Goal: Task Accomplishment & Management: Manage account settings

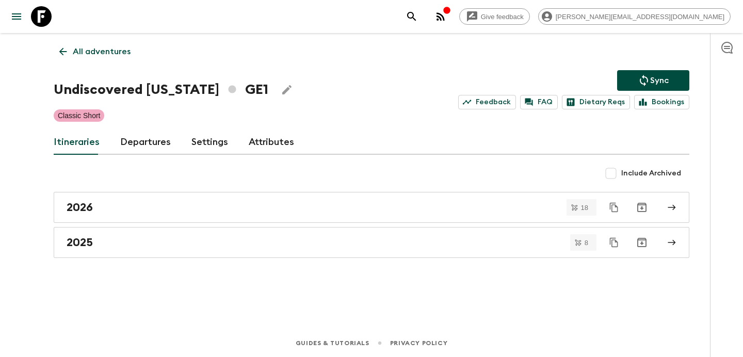
click at [108, 46] on p "All adventures" at bounding box center [102, 51] width 58 height 12
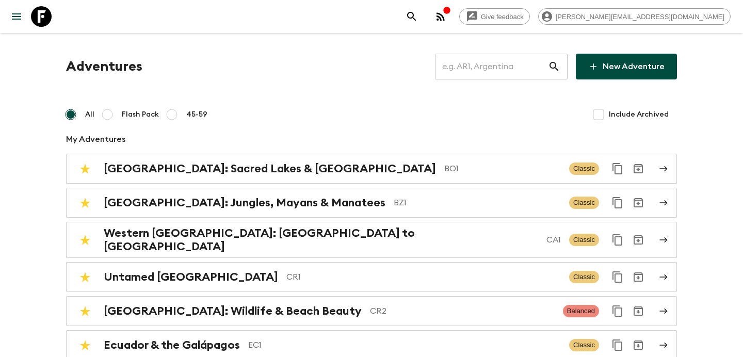
click at [479, 68] on input "text" at bounding box center [491, 66] width 113 height 29
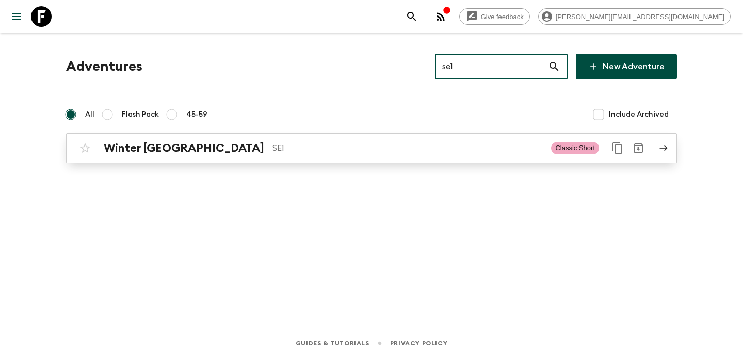
type input "se1"
click at [436, 162] on link "Winter Sweden SE1 Classic Short" at bounding box center [371, 148] width 611 height 30
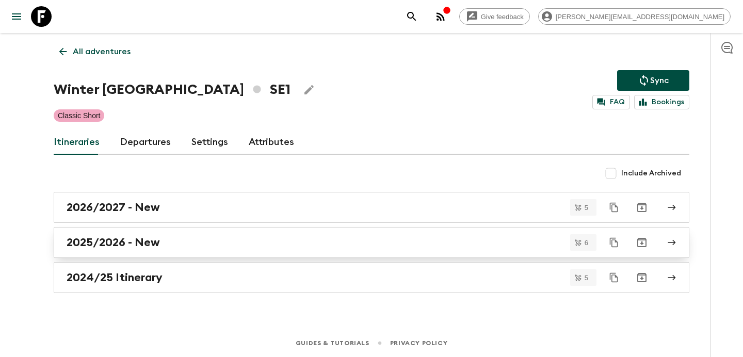
click at [417, 244] on div "2025/2026 - New" at bounding box center [362, 242] width 590 height 13
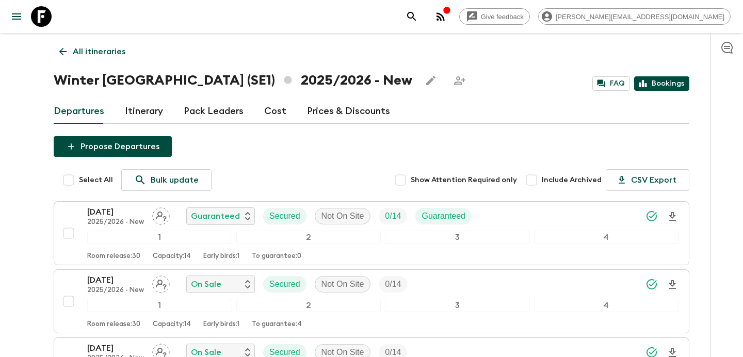
click at [658, 88] on link "Bookings" at bounding box center [661, 83] width 55 height 14
click at [123, 40] on div "All itineraries Winter [GEOGRAPHIC_DATA] (SE1) 2025/2026 - New FAQ Bookings Dep…" at bounding box center [371, 338] width 660 height 610
click at [101, 50] on p "All itineraries" at bounding box center [99, 51] width 53 height 12
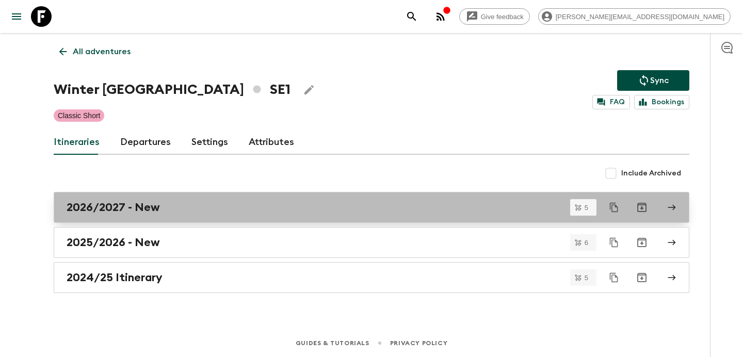
click at [258, 211] on div "2026/2027 - New" at bounding box center [362, 207] width 590 height 13
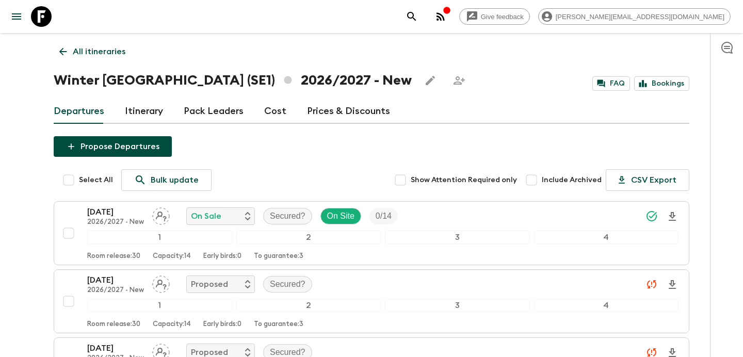
click at [94, 56] on p "All itineraries" at bounding box center [99, 51] width 53 height 12
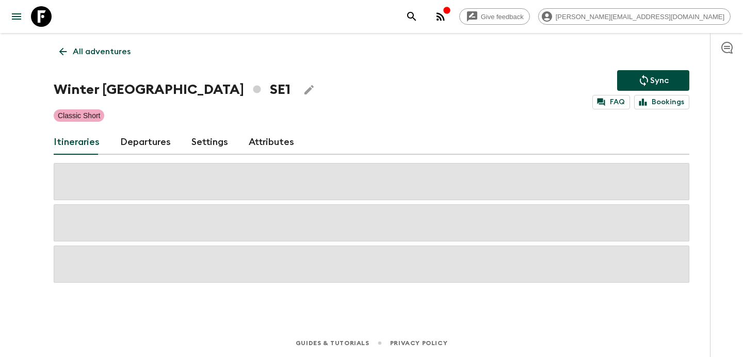
click at [94, 56] on p "All adventures" at bounding box center [102, 51] width 58 height 12
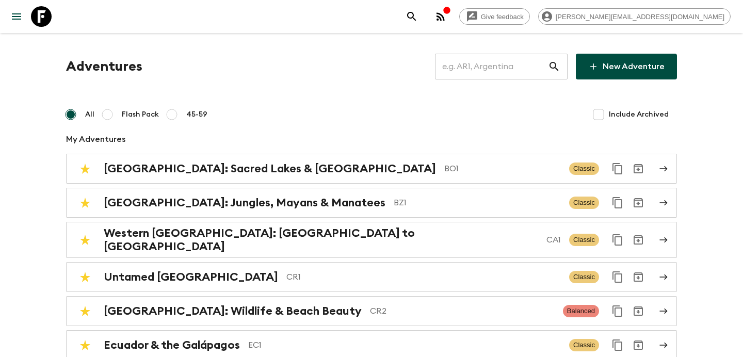
click at [549, 63] on icon at bounding box center [554, 66] width 12 height 12
click at [501, 68] on input "text" at bounding box center [491, 66] width 113 height 29
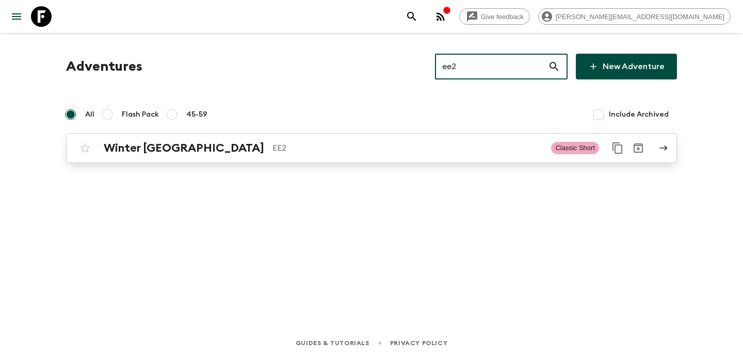
type input "ee2"
click at [473, 153] on p "EE2" at bounding box center [407, 148] width 270 height 12
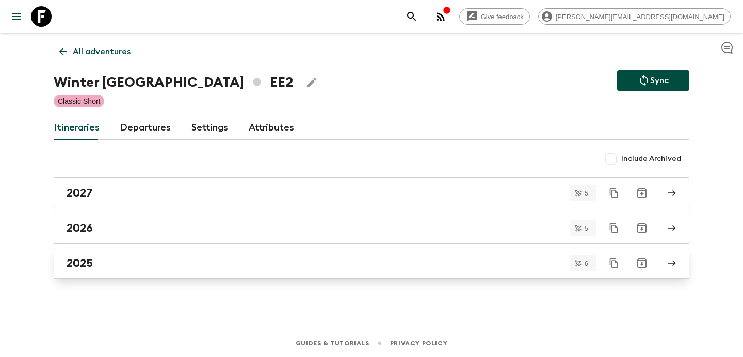
click at [146, 262] on div "2025" at bounding box center [362, 262] width 590 height 13
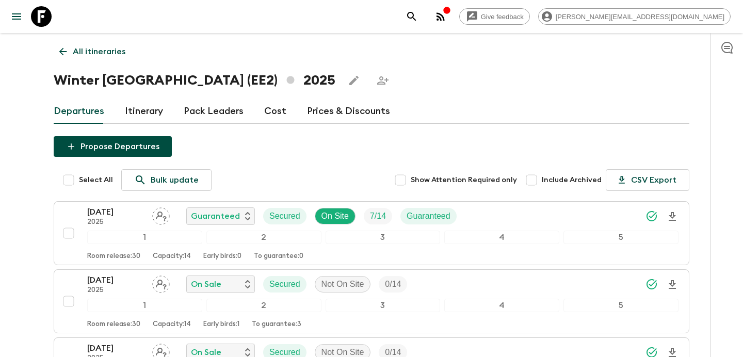
click at [109, 46] on p "All itineraries" at bounding box center [99, 51] width 53 height 12
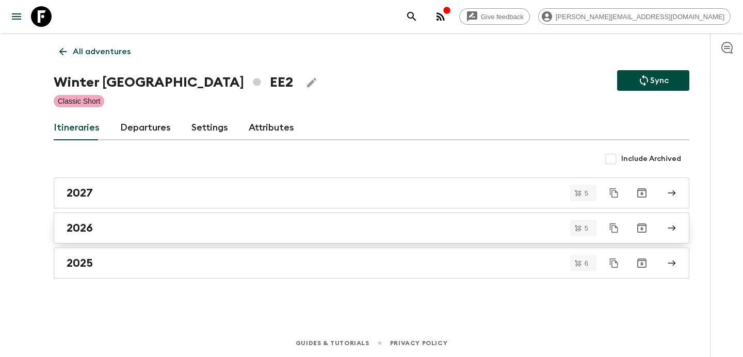
click at [174, 225] on div "2026" at bounding box center [362, 227] width 590 height 13
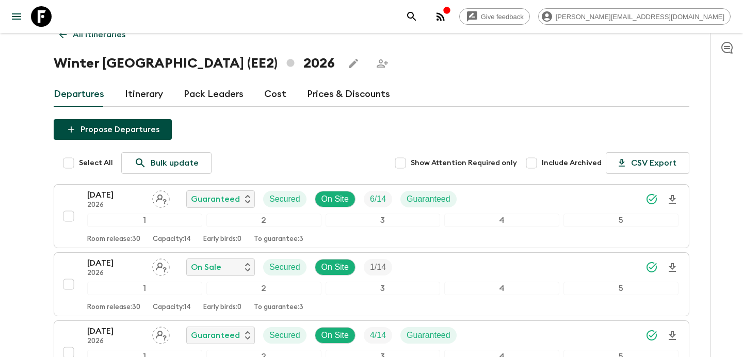
scroll to position [35, 0]
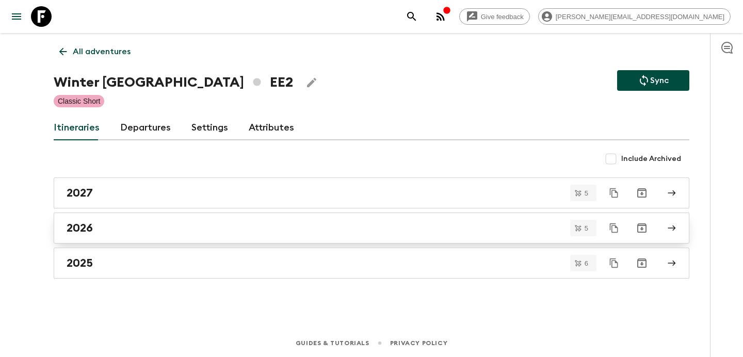
click at [227, 233] on div "2026" at bounding box center [362, 227] width 590 height 13
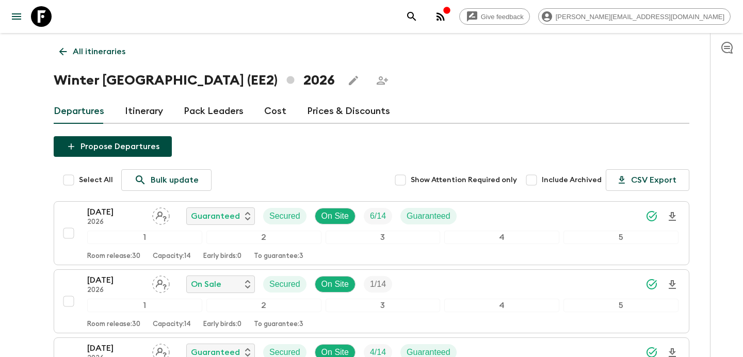
click at [107, 51] on p "All itineraries" at bounding box center [99, 51] width 53 height 12
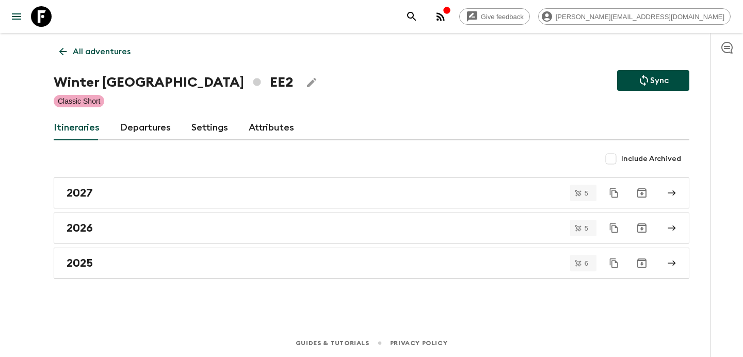
click at [107, 51] on p "All adventures" at bounding box center [102, 51] width 58 height 12
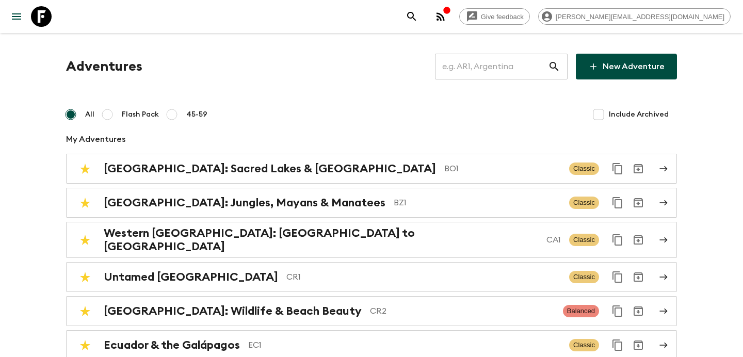
click at [505, 68] on input "text" at bounding box center [491, 66] width 113 height 29
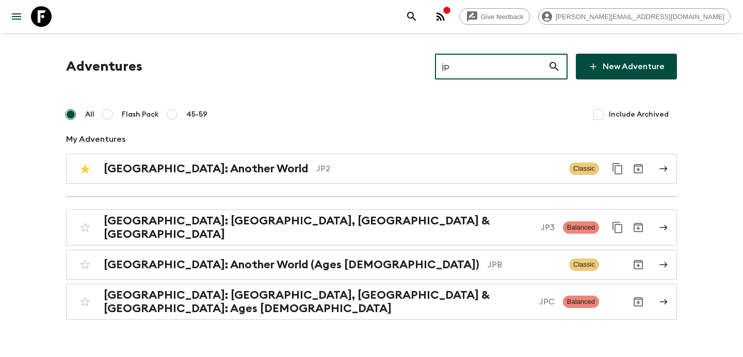
type input "jp3"
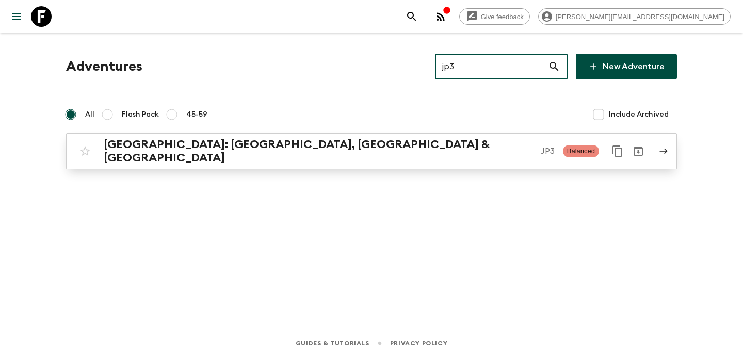
click at [474, 154] on div "[GEOGRAPHIC_DATA]: [GEOGRAPHIC_DATA], Kanazawa & Tokyo JP3" at bounding box center [329, 151] width 451 height 27
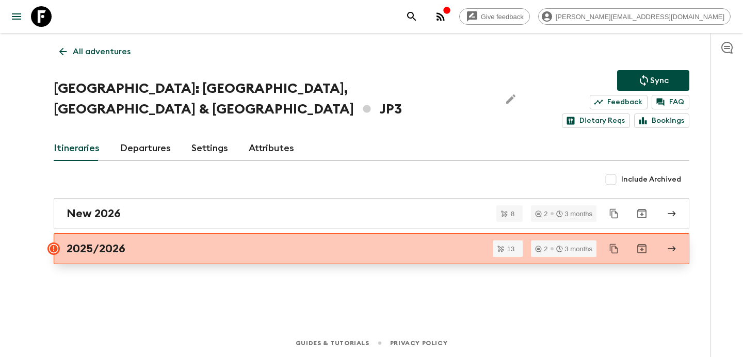
click at [438, 240] on link "2025/2026" at bounding box center [371, 248] width 635 height 31
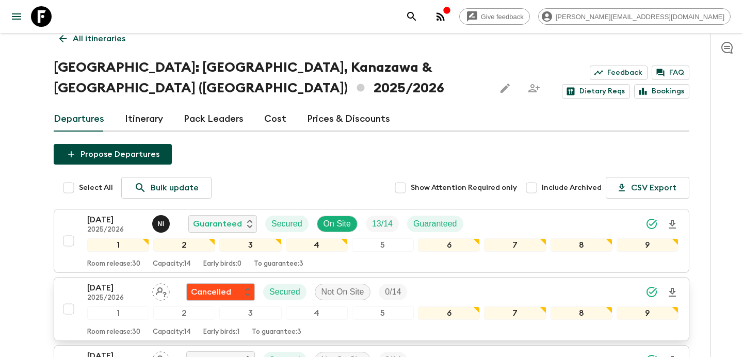
scroll to position [21, 0]
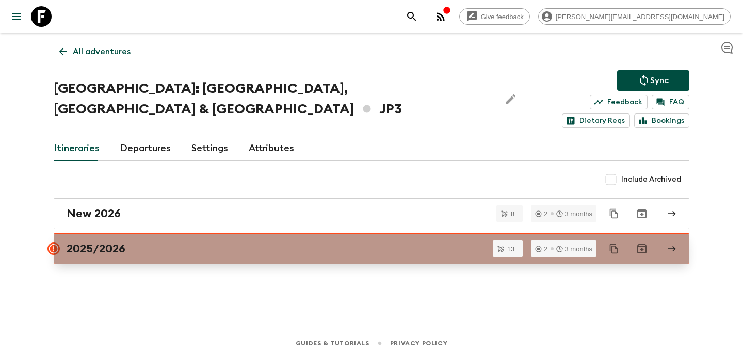
click at [303, 242] on div "2025/2026" at bounding box center [362, 248] width 590 height 13
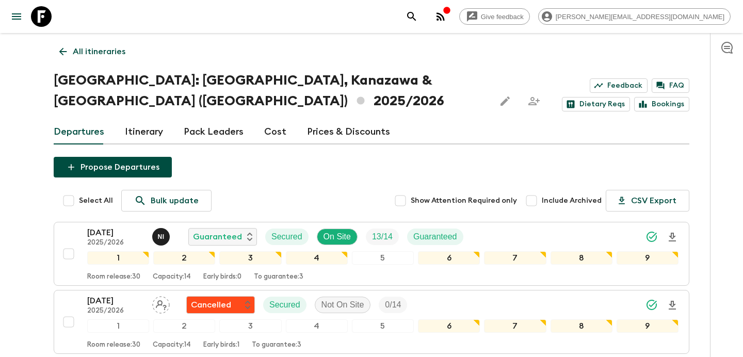
click at [113, 50] on p "All itineraries" at bounding box center [99, 51] width 53 height 12
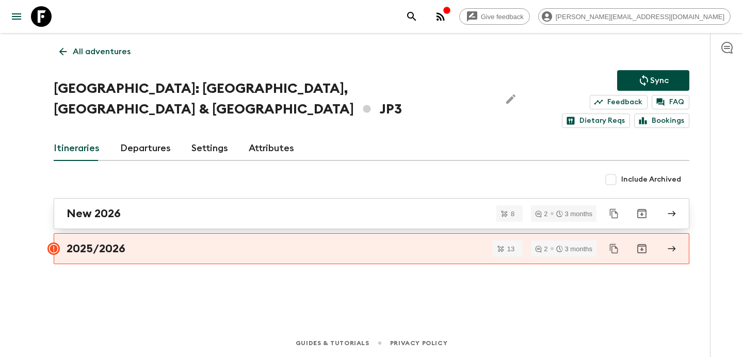
click at [182, 207] on div "New 2026" at bounding box center [362, 213] width 590 height 13
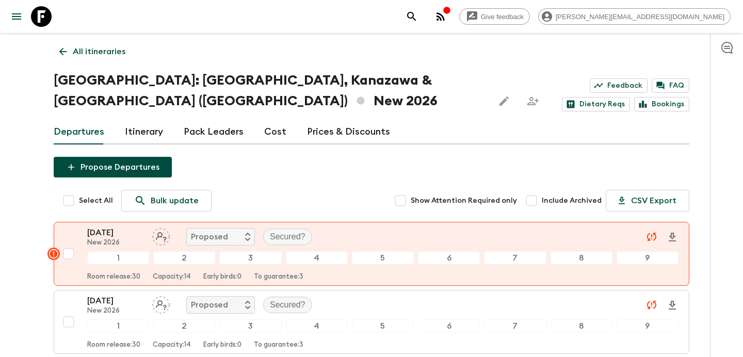
click at [93, 56] on p "All itineraries" at bounding box center [99, 51] width 53 height 12
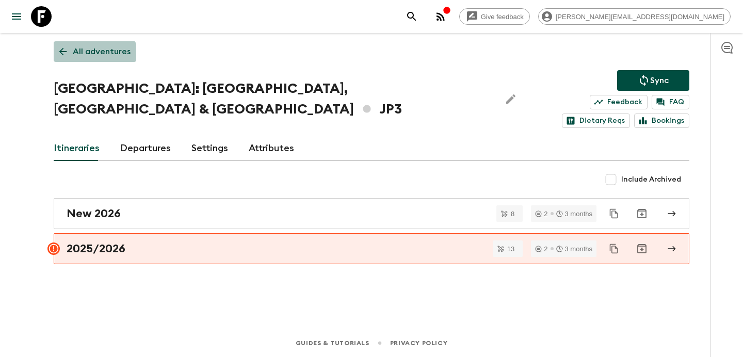
click at [93, 56] on p "All adventures" at bounding box center [102, 51] width 58 height 12
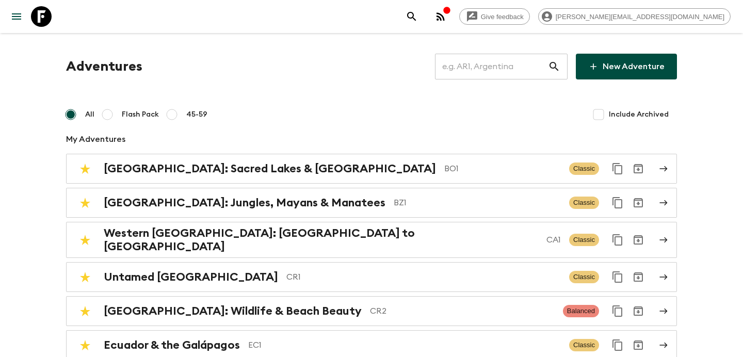
click at [497, 65] on input "text" at bounding box center [491, 66] width 113 height 29
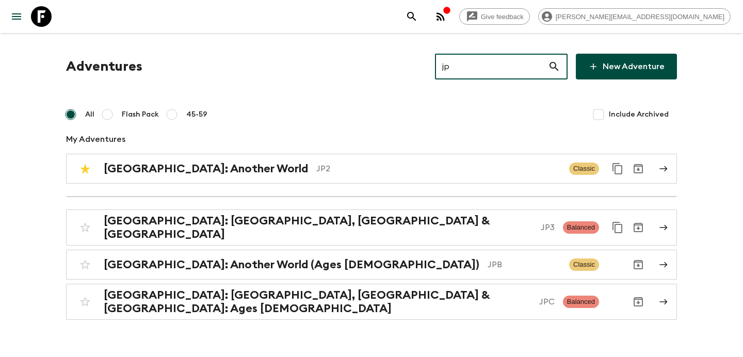
type input "jp2"
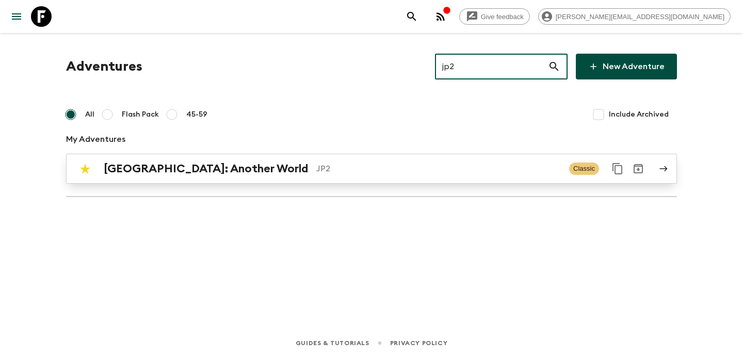
click at [472, 159] on div "[GEOGRAPHIC_DATA]: Another World JP2 Classic" at bounding box center [351, 168] width 553 height 21
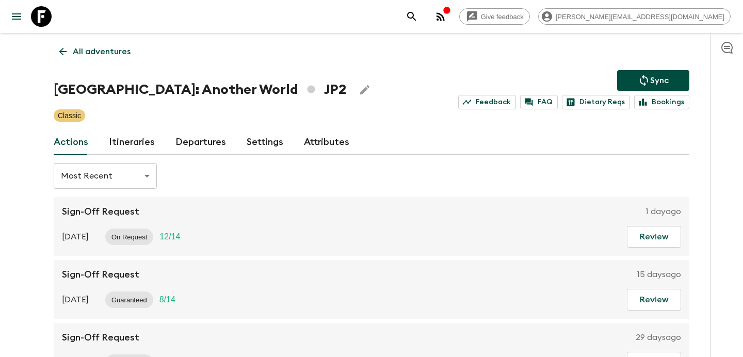
click at [144, 140] on link "Itineraries" at bounding box center [132, 142] width 46 height 25
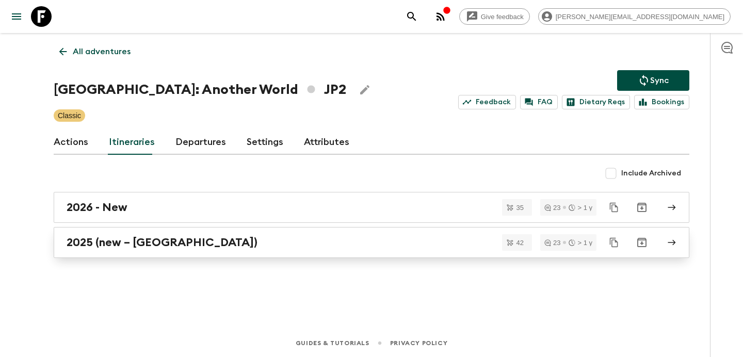
click at [189, 248] on div "2025 (new – [GEOGRAPHIC_DATA])" at bounding box center [362, 242] width 590 height 13
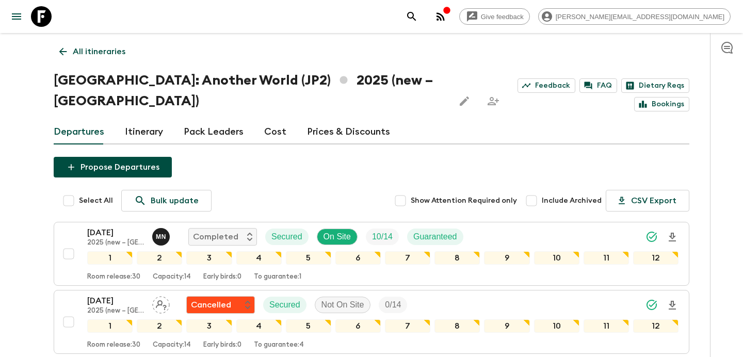
click at [98, 59] on link "All itineraries" at bounding box center [92, 51] width 77 height 21
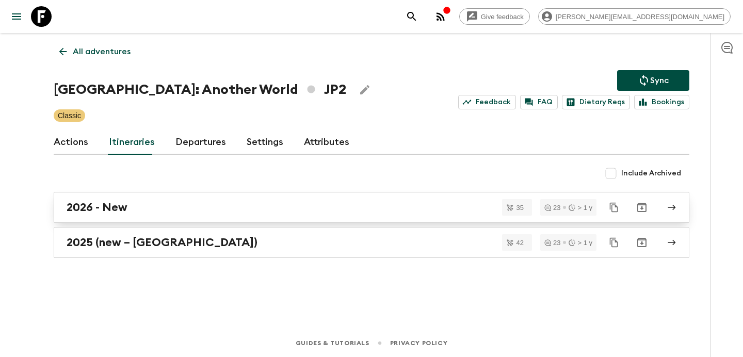
click at [174, 205] on div "2026 - New" at bounding box center [362, 207] width 590 height 13
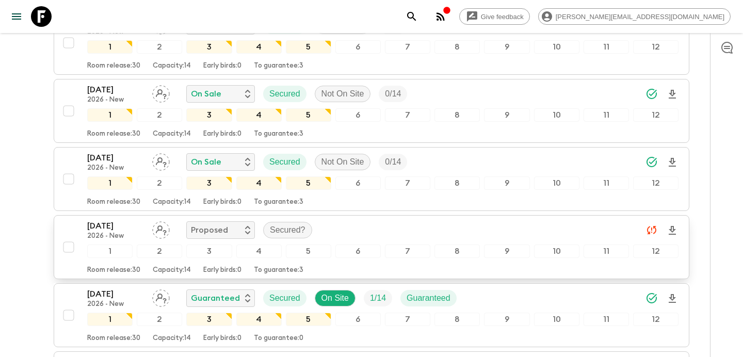
scroll to position [1299, 0]
click at [69, 238] on input "checkbox" at bounding box center [68, 248] width 21 height 21
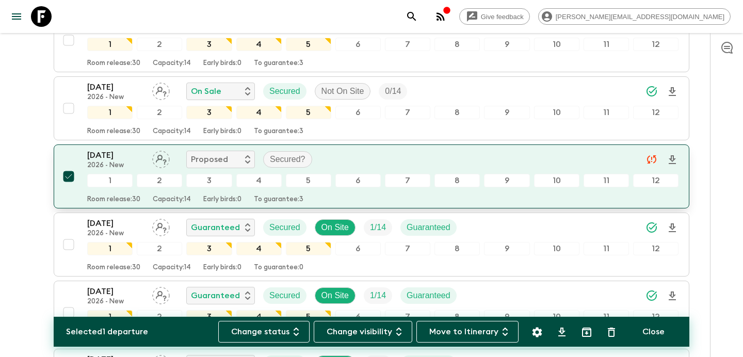
scroll to position [1374, 0]
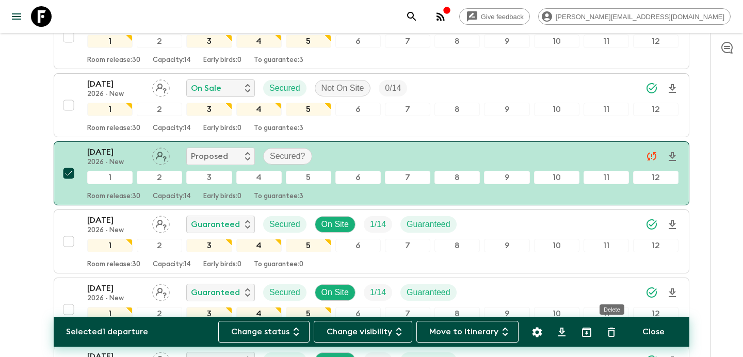
click at [614, 331] on icon "Delete" at bounding box center [610, 331] width 7 height 9
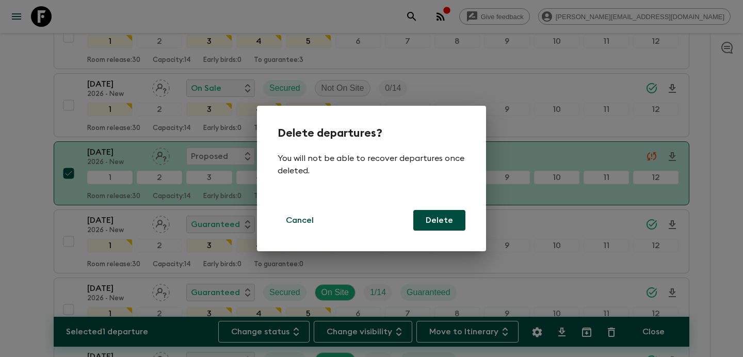
click at [456, 225] on button "Delete" at bounding box center [439, 220] width 52 height 21
checkbox input "false"
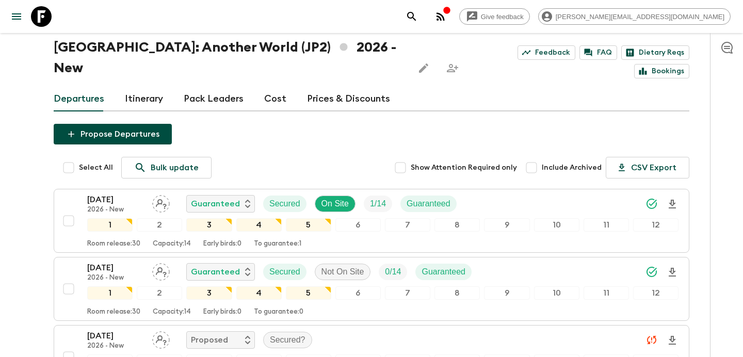
scroll to position [0, 0]
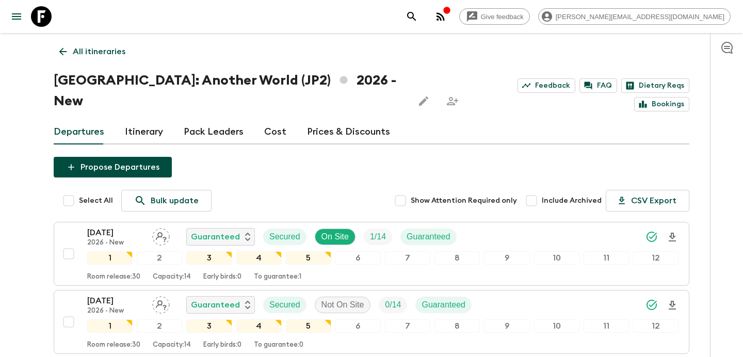
click at [84, 157] on button "Propose Departures" at bounding box center [113, 167] width 118 height 21
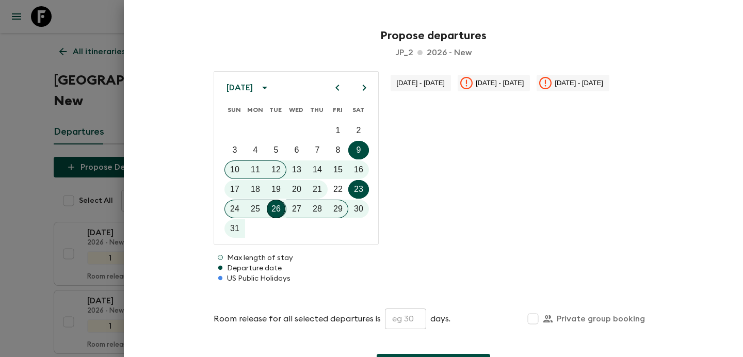
click at [271, 89] on icon "calendar view is open, switch to year view" at bounding box center [264, 87] width 12 height 12
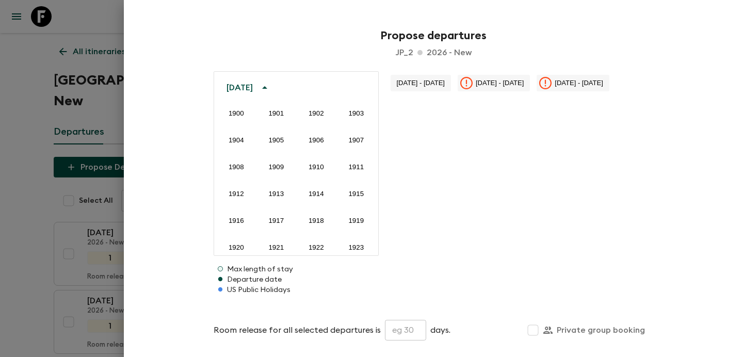
scroll to position [766, 0]
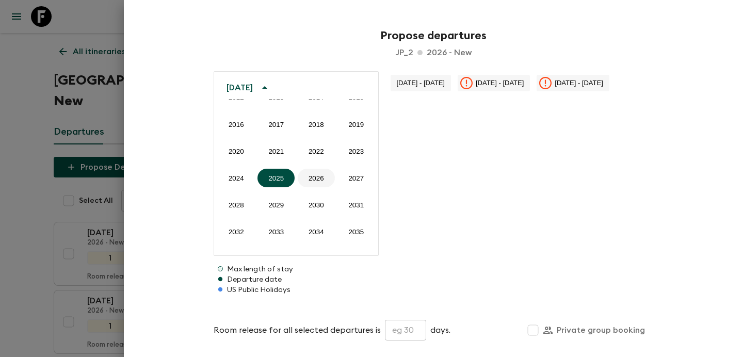
click at [314, 175] on button "2026" at bounding box center [316, 178] width 37 height 19
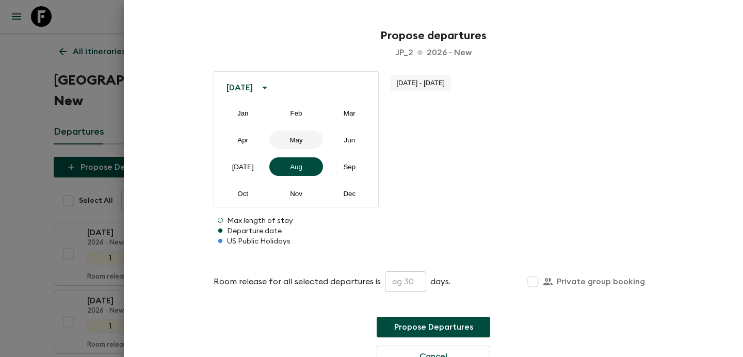
click at [298, 133] on button "May" at bounding box center [295, 139] width 53 height 19
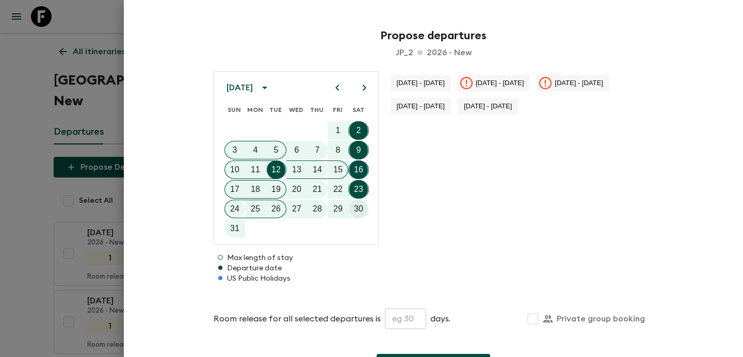
click at [356, 206] on p "30" at bounding box center [358, 209] width 9 height 12
click at [390, 323] on input "text" at bounding box center [405, 318] width 41 height 21
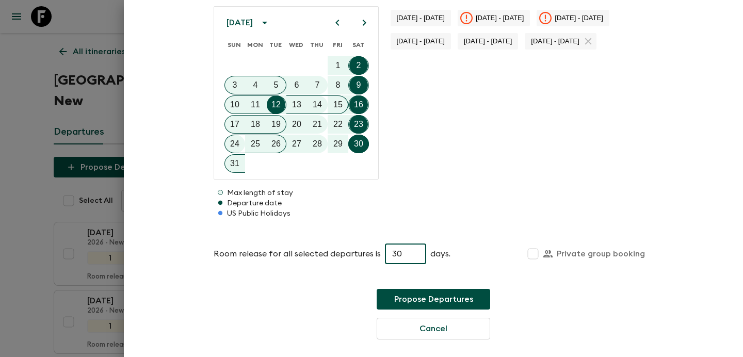
scroll to position [76, 0]
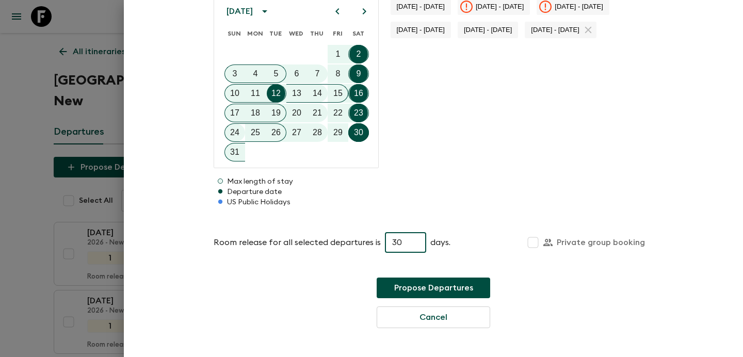
type input "30"
click at [412, 287] on button "Propose Departures" at bounding box center [432, 287] width 113 height 21
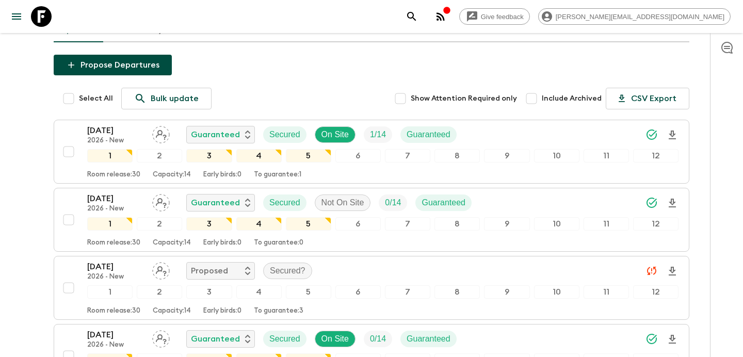
scroll to position [0, 0]
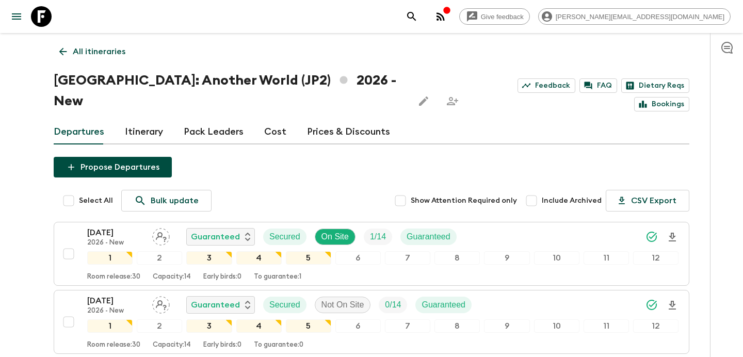
click at [269, 120] on link "Cost" at bounding box center [275, 132] width 22 height 25
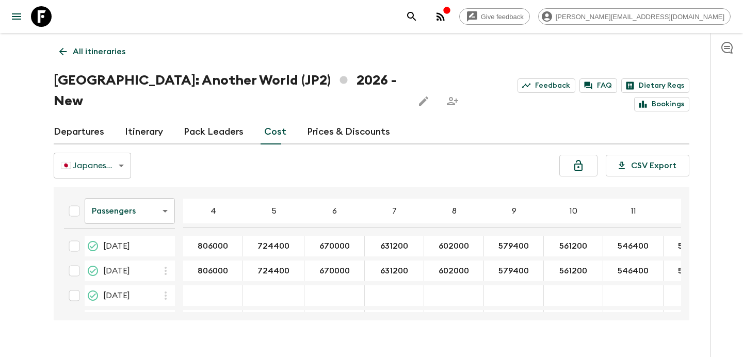
click at [451, 15] on div "button" at bounding box center [446, 11] width 8 height 10
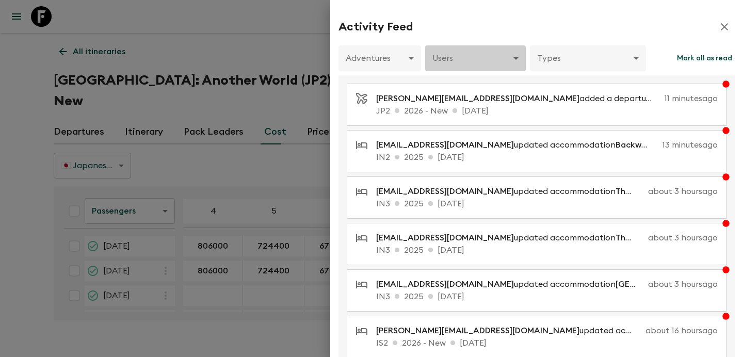
click at [459, 58] on body "Give feedback [PERSON_NAME][EMAIL_ADDRESS][DOMAIN_NAME] All itineraries [GEOGRA…" at bounding box center [371, 188] width 743 height 377
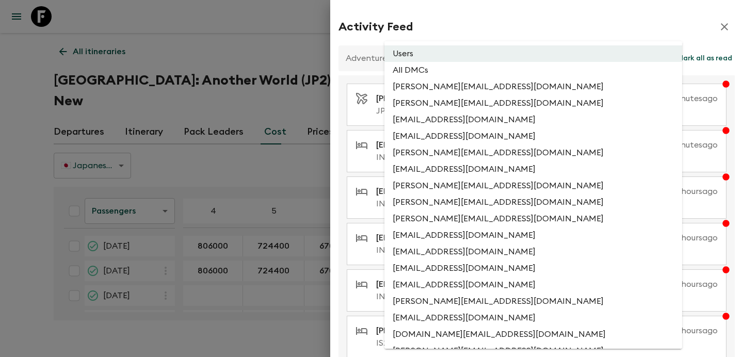
click at [453, 72] on li "All DMCs" at bounding box center [533, 70] width 298 height 17
type input "EXTERNAL_ONLY"
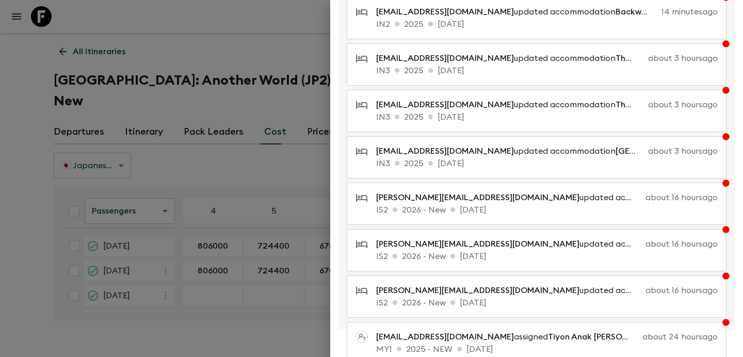
scroll to position [211, 0]
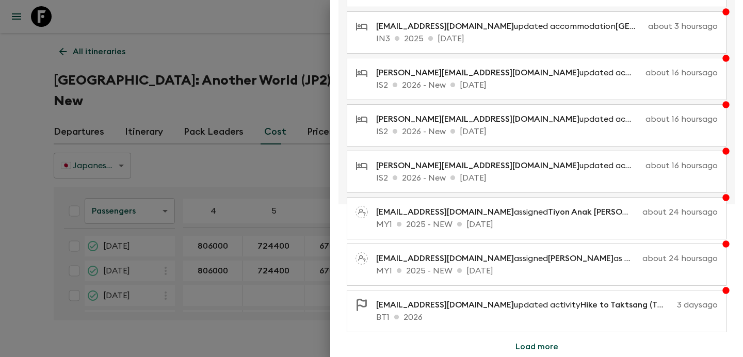
click at [531, 351] on button "Load more" at bounding box center [537, 346] width 68 height 21
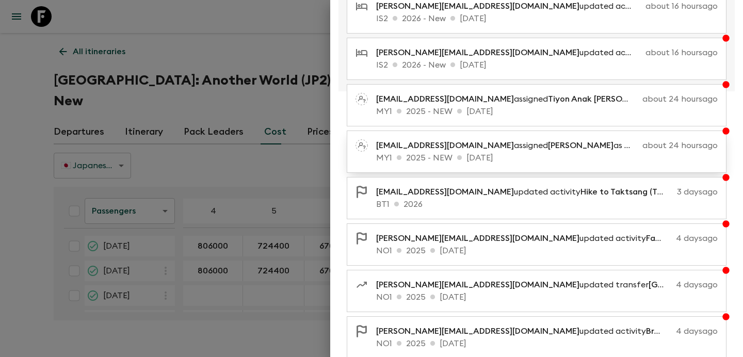
scroll to position [447, 0]
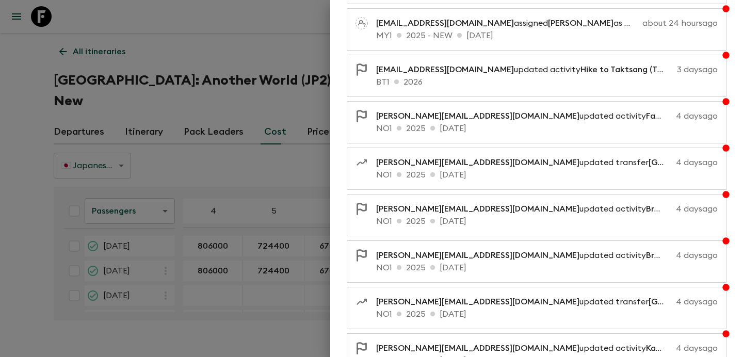
click at [145, 62] on div at bounding box center [371, 178] width 743 height 357
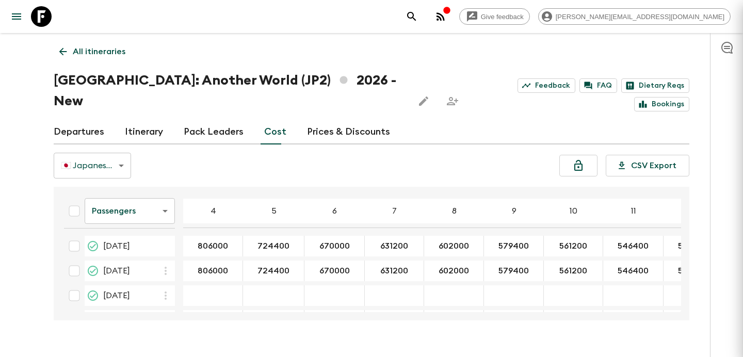
scroll to position [0, 0]
click at [102, 48] on p "All itineraries" at bounding box center [99, 51] width 53 height 12
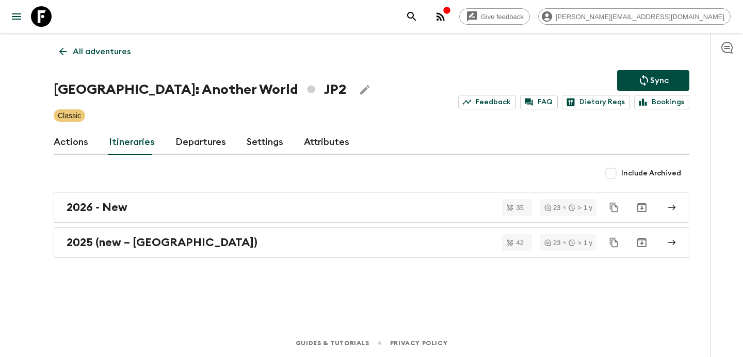
click at [102, 48] on p "All adventures" at bounding box center [102, 51] width 58 height 12
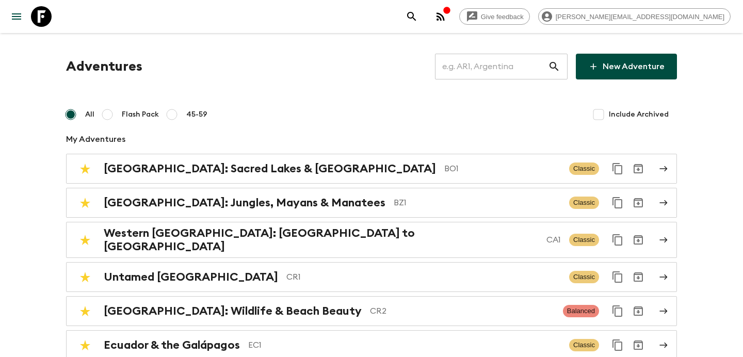
click at [479, 59] on input "text" at bounding box center [491, 66] width 113 height 29
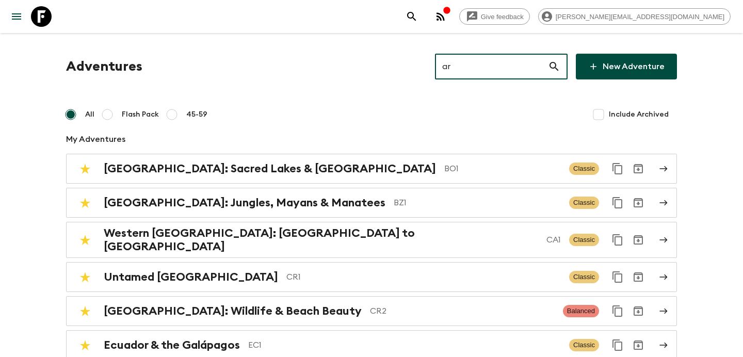
type input "ar1"
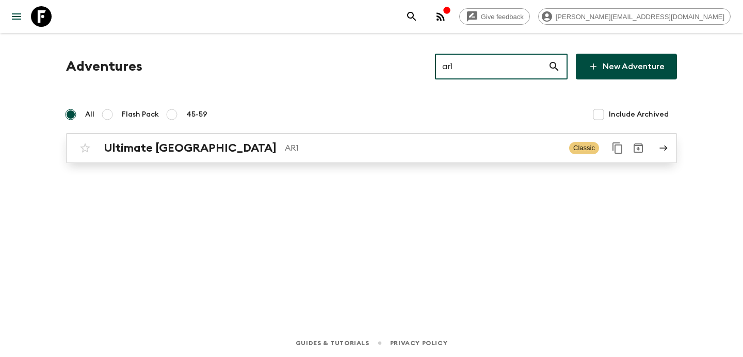
click at [389, 157] on div "Ultimate Argentina AR1 Classic" at bounding box center [351, 148] width 553 height 21
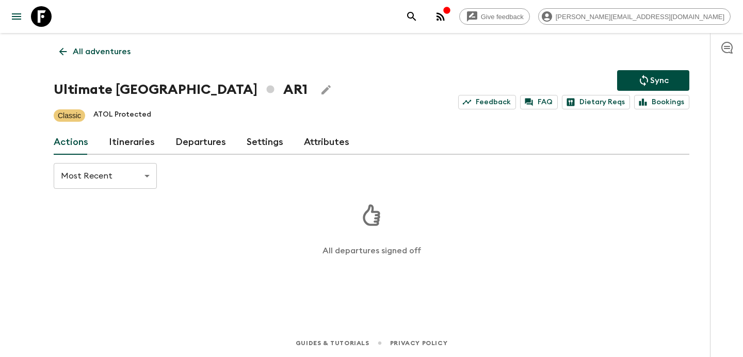
click at [151, 143] on link "Itineraries" at bounding box center [132, 142] width 46 height 25
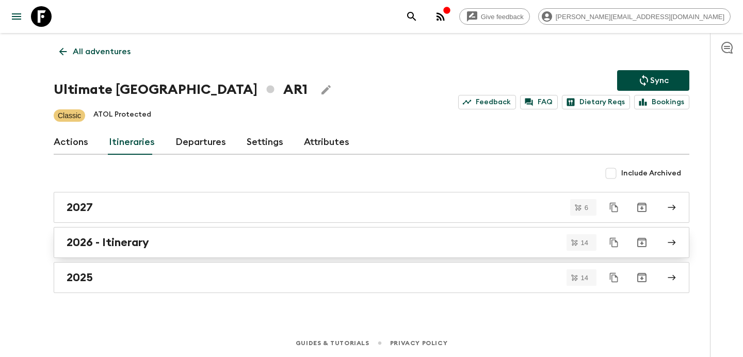
click at [170, 229] on link "2026 - Itinerary" at bounding box center [371, 242] width 635 height 31
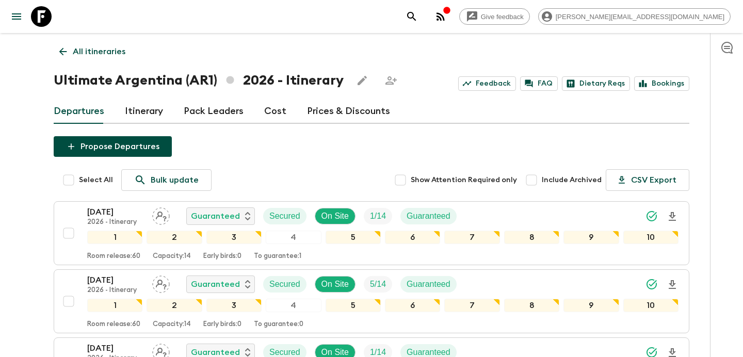
click at [157, 109] on link "Itinerary" at bounding box center [144, 111] width 38 height 25
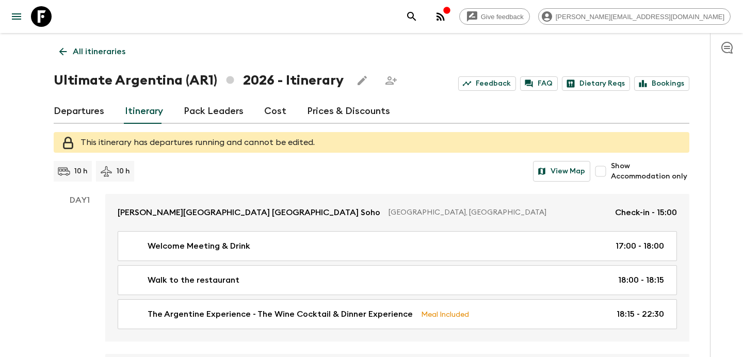
click at [119, 55] on p "All itineraries" at bounding box center [99, 51] width 53 height 12
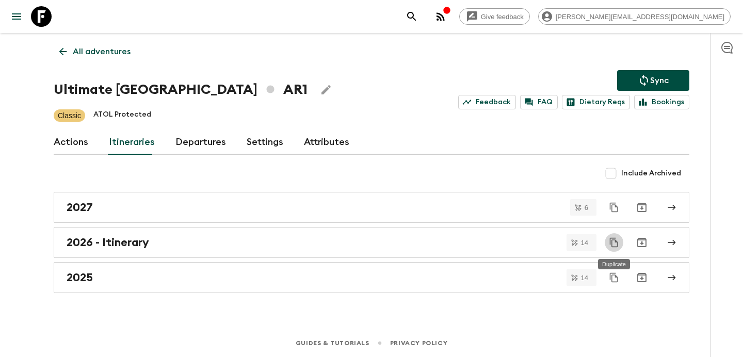
click at [614, 243] on icon "Duplicate" at bounding box center [614, 242] width 10 height 10
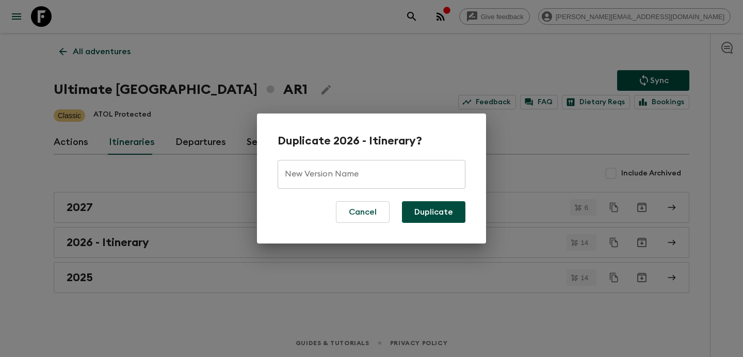
click at [374, 172] on input "New Version Name" at bounding box center [371, 174] width 188 height 29
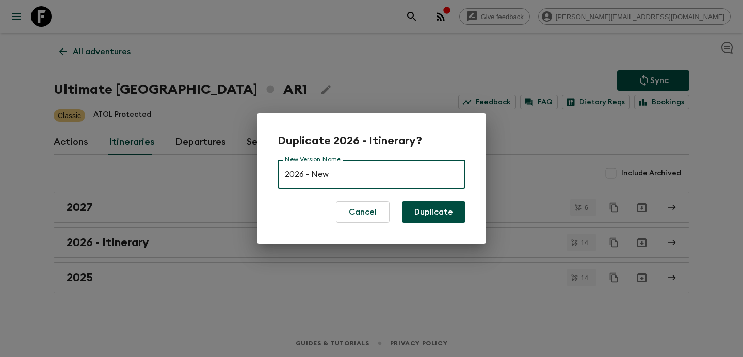
type input "2026 - New"
click at [434, 213] on button "Duplicate" at bounding box center [433, 212] width 63 height 22
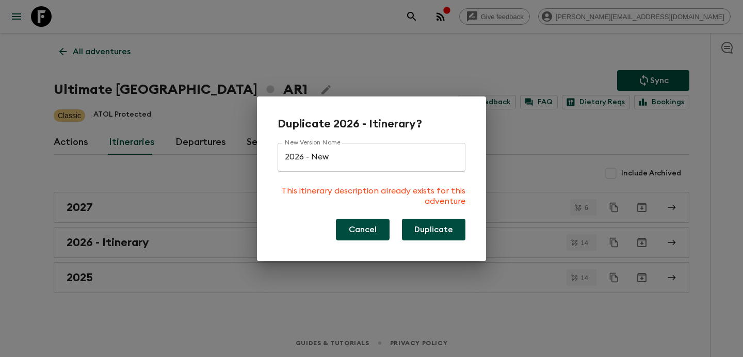
click at [356, 237] on button "Cancel" at bounding box center [363, 230] width 54 height 22
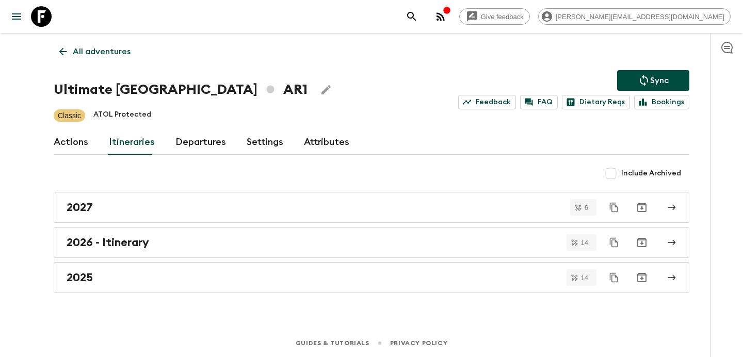
click at [619, 175] on input "Include Archived" at bounding box center [610, 173] width 21 height 21
checkbox input "true"
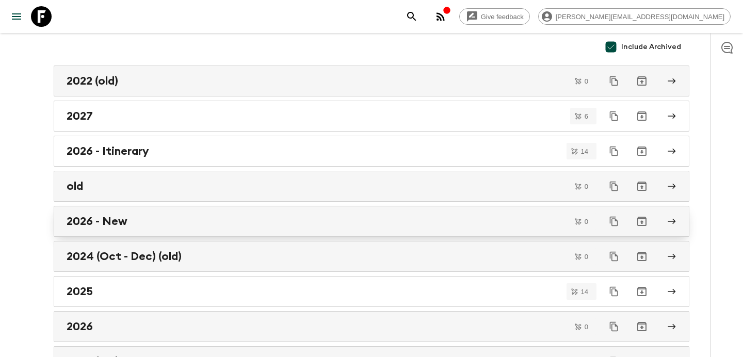
scroll to position [131, 0]
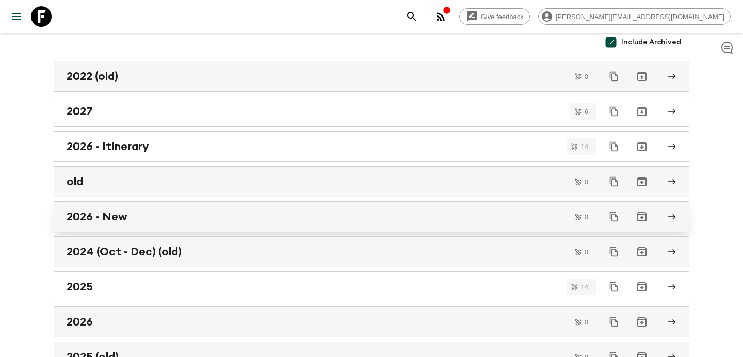
click at [255, 212] on div "2026 - New" at bounding box center [362, 216] width 590 height 13
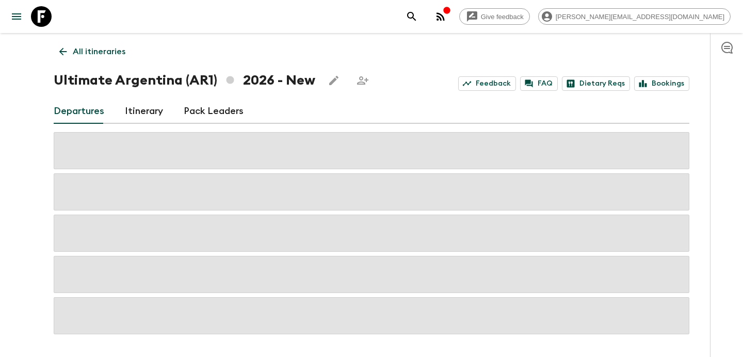
click at [146, 114] on link "Itinerary" at bounding box center [144, 111] width 38 height 25
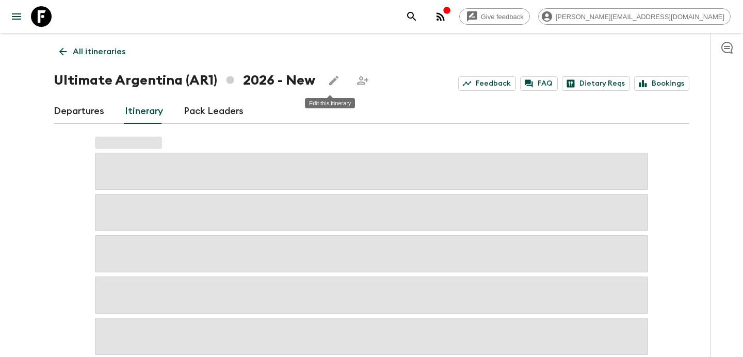
click at [332, 71] on button "Edit this itinerary" at bounding box center [333, 80] width 21 height 21
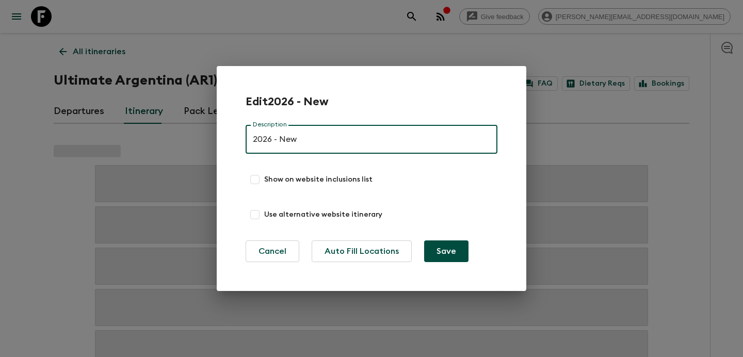
drag, startPoint x: 308, startPoint y: 137, endPoint x: 205, endPoint y: 127, distance: 103.1
click at [209, 128] on div "Edit 2026 - New Description 2026 - New Description Show on website inclusions l…" at bounding box center [371, 178] width 743 height 357
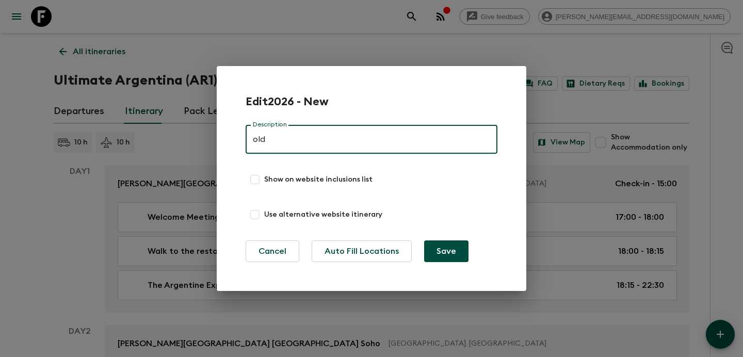
type input "old"
click at [424, 240] on button "Save" at bounding box center [446, 251] width 44 height 22
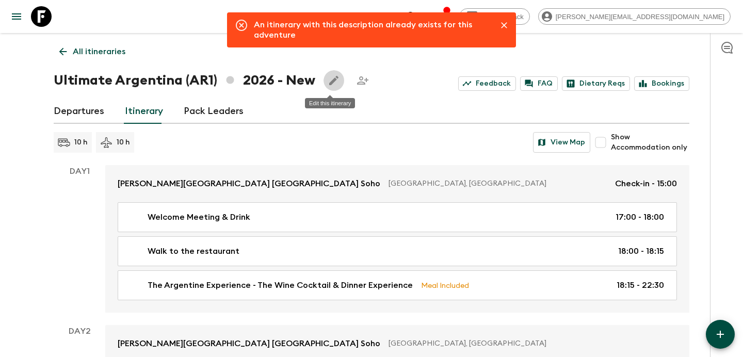
click at [327, 78] on icon "Edit this itinerary" at bounding box center [333, 80] width 12 height 12
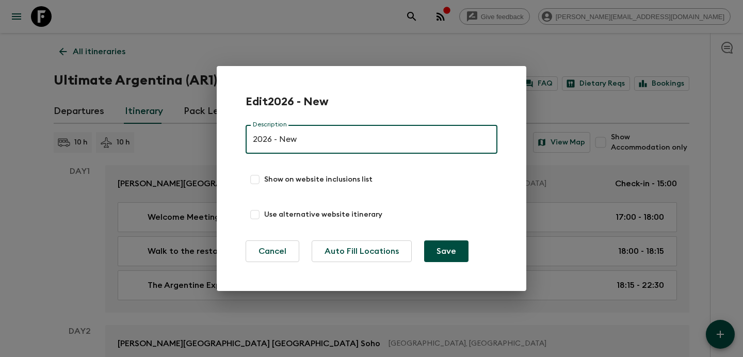
drag, startPoint x: 304, startPoint y: 139, endPoint x: 241, endPoint y: 138, distance: 63.4
click at [241, 138] on div "Edit 2026 - New Description 2026 - New Description Show on website inclusions l…" at bounding box center [371, 178] width 309 height 225
type input "old.1"
click at [424, 240] on button "Save" at bounding box center [446, 251] width 44 height 22
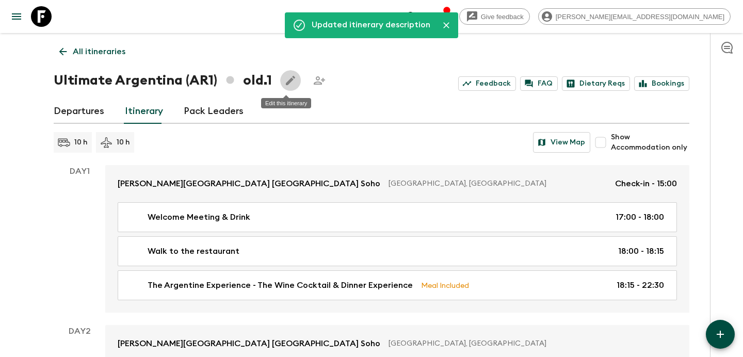
click at [103, 56] on p "All itineraries" at bounding box center [99, 51] width 53 height 12
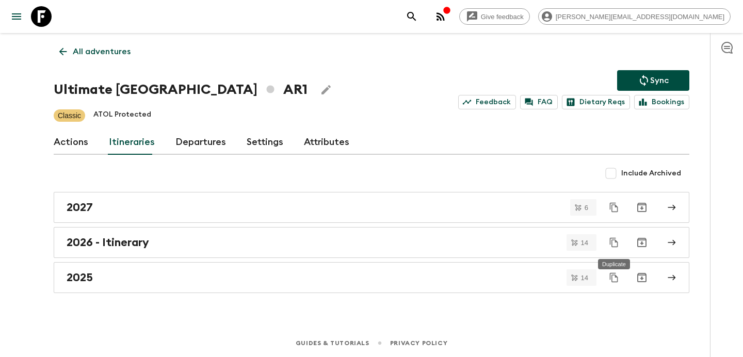
click at [614, 237] on button "Duplicate" at bounding box center [613, 242] width 19 height 19
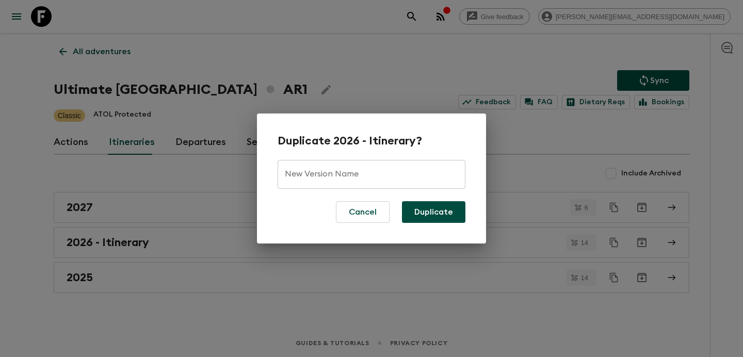
click at [344, 171] on div "New Version Name New Version Name" at bounding box center [371, 174] width 188 height 29
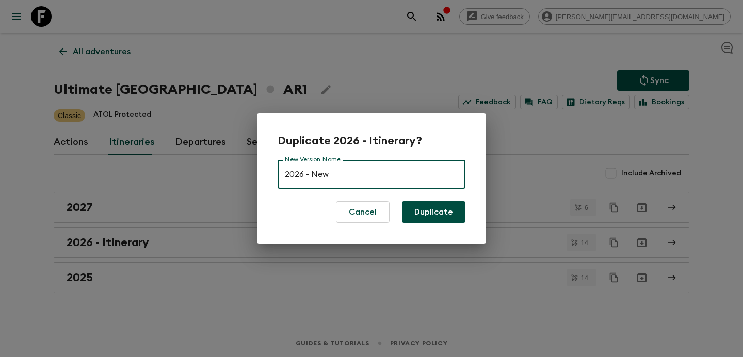
type input "2026 - New"
click at [436, 207] on button "Duplicate" at bounding box center [433, 212] width 63 height 22
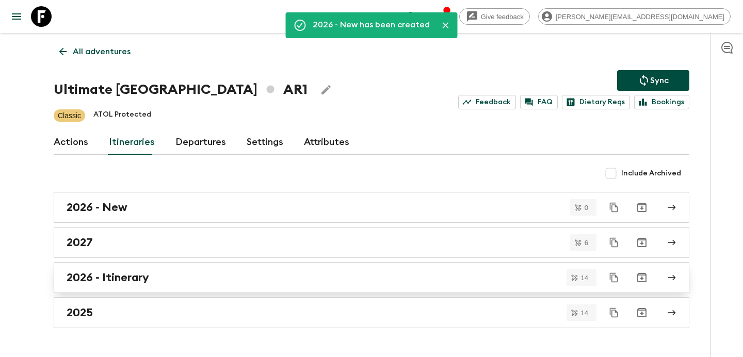
click at [281, 273] on div "2026 - Itinerary" at bounding box center [362, 277] width 590 height 13
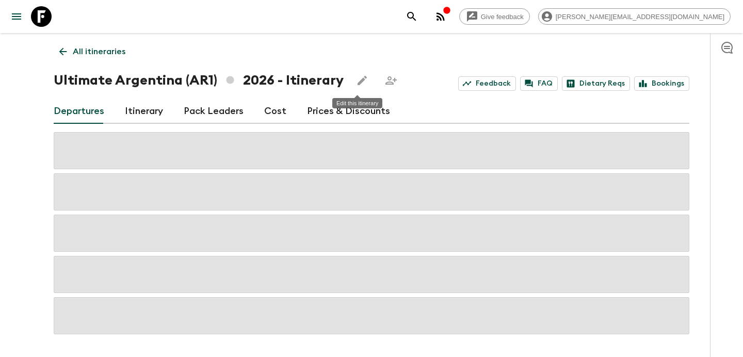
click at [363, 83] on icon "Edit this itinerary" at bounding box center [362, 80] width 12 height 12
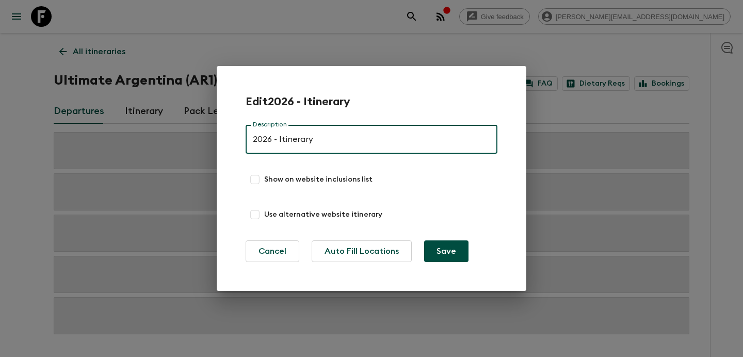
drag, startPoint x: 327, startPoint y: 143, endPoint x: 269, endPoint y: 143, distance: 57.8
click at [269, 143] on input "2026 - Itinerary" at bounding box center [371, 139] width 252 height 29
type input "2026"
click at [424, 240] on button "Save" at bounding box center [446, 251] width 44 height 22
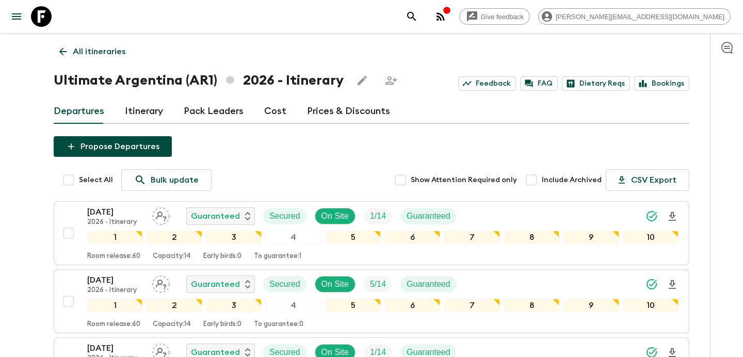
click at [93, 53] on p "All itineraries" at bounding box center [99, 51] width 53 height 12
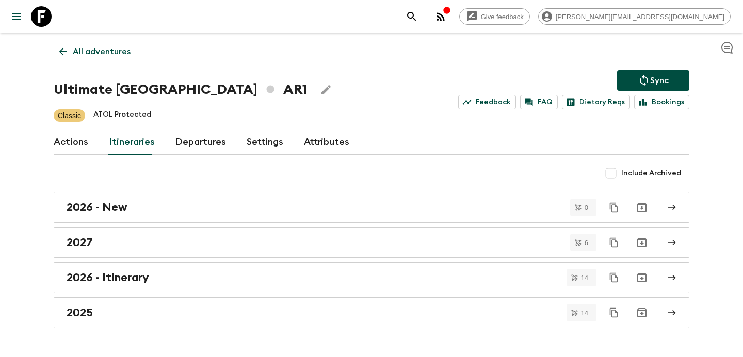
click at [611, 172] on input "Include Archived" at bounding box center [610, 173] width 21 height 21
checkbox input "true"
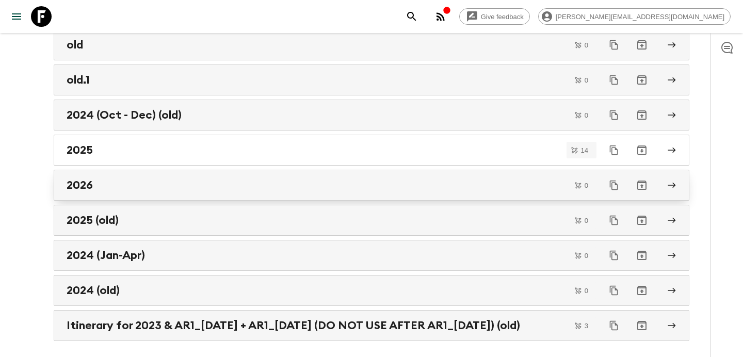
scroll to position [307, 0]
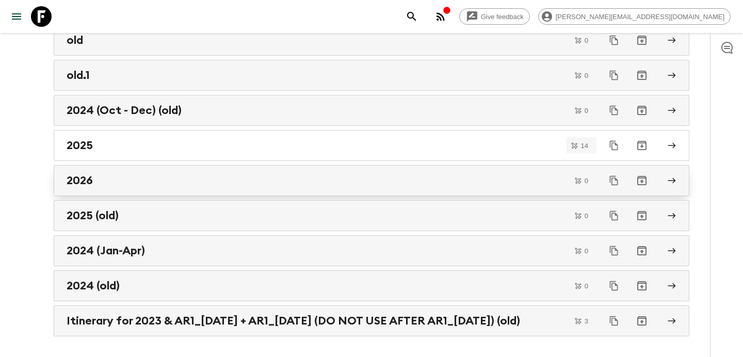
click at [305, 172] on link "2026" at bounding box center [371, 180] width 635 height 31
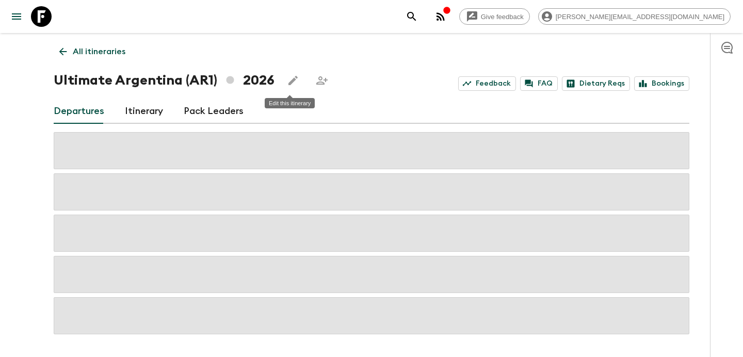
click at [288, 83] on icon "Edit this itinerary" at bounding box center [292, 80] width 9 height 9
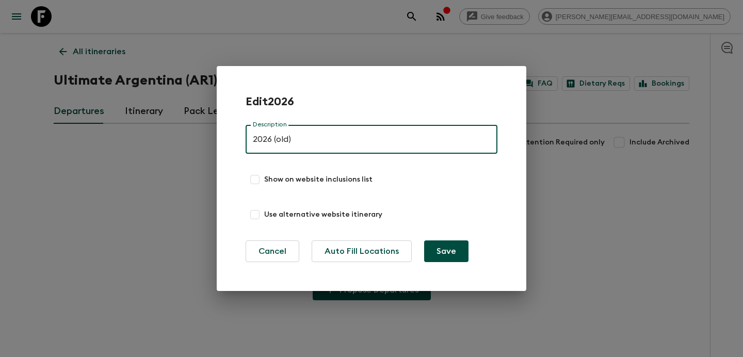
type input "2026 (old)"
click at [424, 240] on button "Save" at bounding box center [446, 251] width 44 height 22
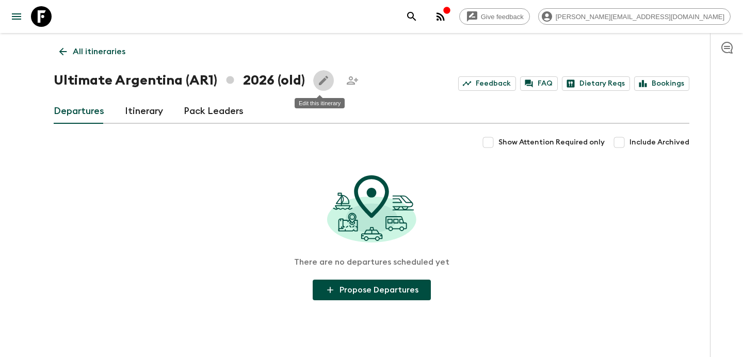
click at [116, 47] on p "All itineraries" at bounding box center [99, 51] width 53 height 12
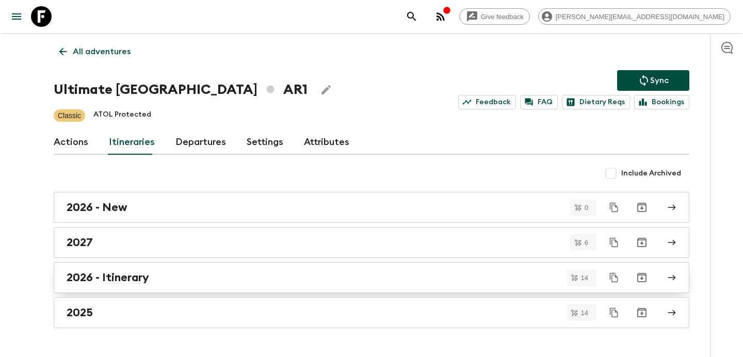
click at [173, 270] on link "2026 - Itinerary" at bounding box center [371, 277] width 635 height 31
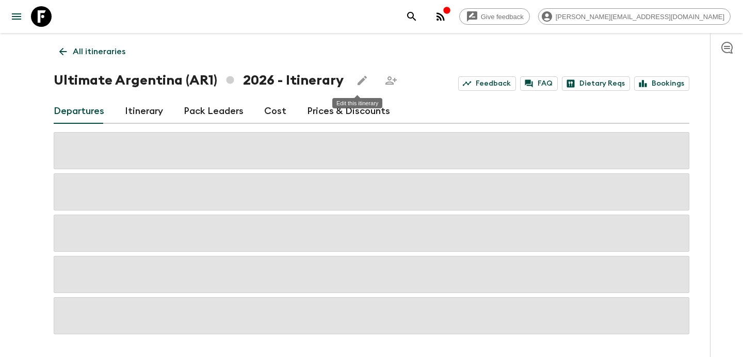
click at [357, 76] on icon "Edit this itinerary" at bounding box center [362, 80] width 12 height 12
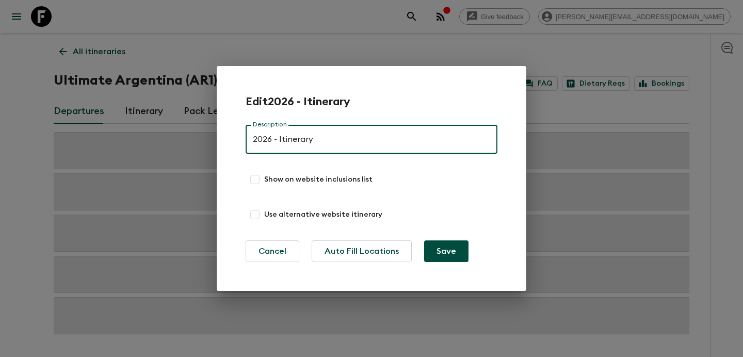
drag, startPoint x: 323, startPoint y: 139, endPoint x: 272, endPoint y: 141, distance: 51.1
click at [272, 141] on input "2026 - Itinerary" at bounding box center [371, 139] width 252 height 29
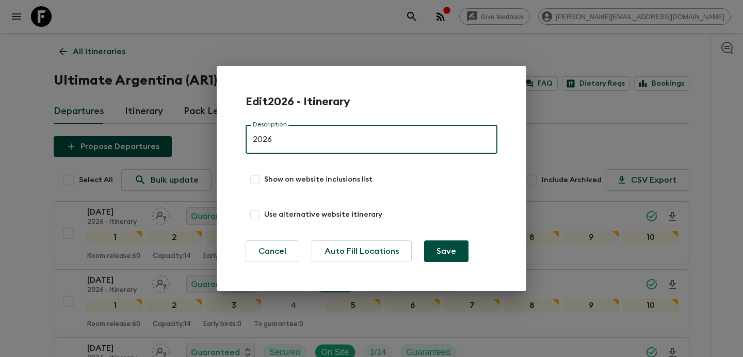
type input "2026"
click at [424, 240] on button "Save" at bounding box center [446, 251] width 44 height 22
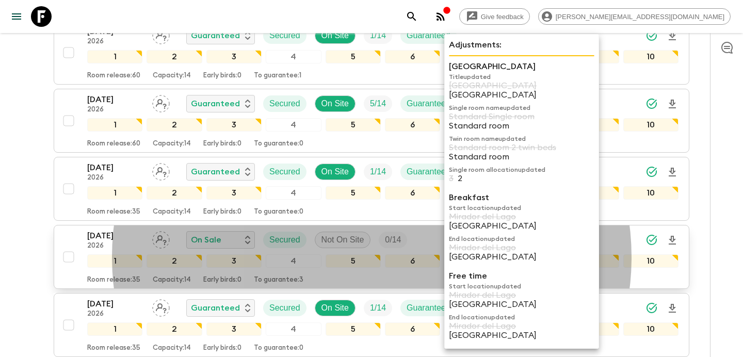
scroll to position [225, 0]
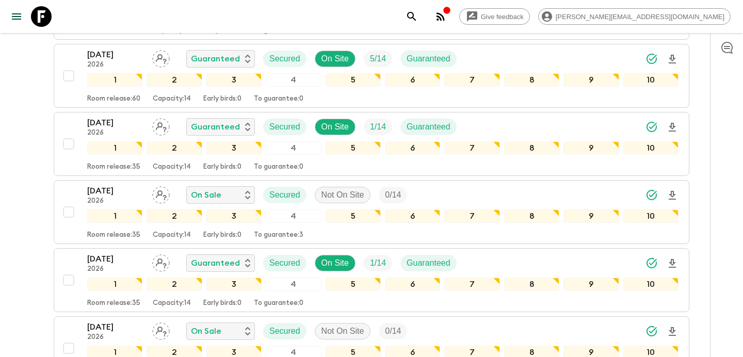
click at [451, 13] on icon "button" at bounding box center [446, 10] width 8 height 8
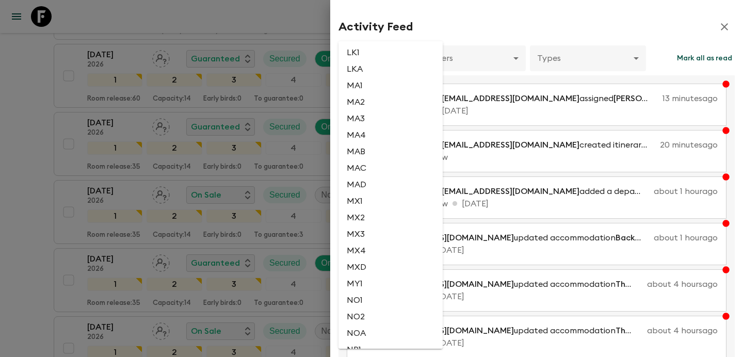
scroll to position [1686, 0]
click at [379, 290] on li "MY1" at bounding box center [390, 281] width 104 height 17
type input "e21504fb-a9ba-400b-9a38-483d4c1d39ef"
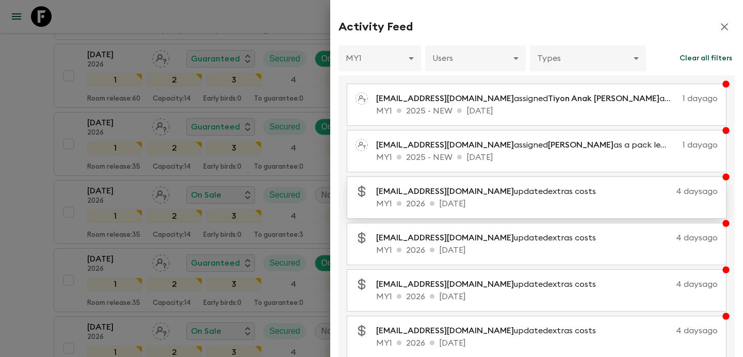
click at [388, 201] on p "MY1 2026 [DATE]" at bounding box center [546, 204] width 341 height 12
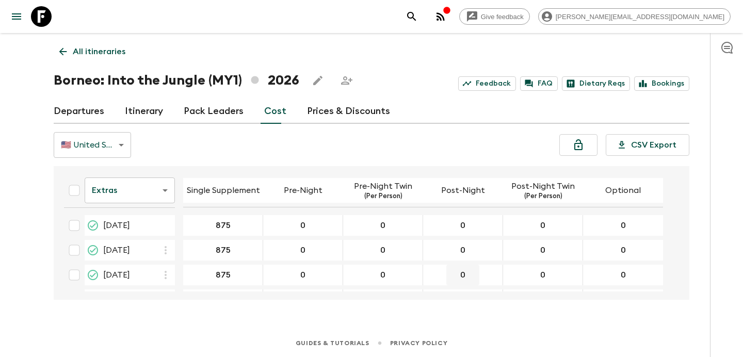
scroll to position [171, 0]
click at [107, 51] on p "All itineraries" at bounding box center [99, 51] width 53 height 12
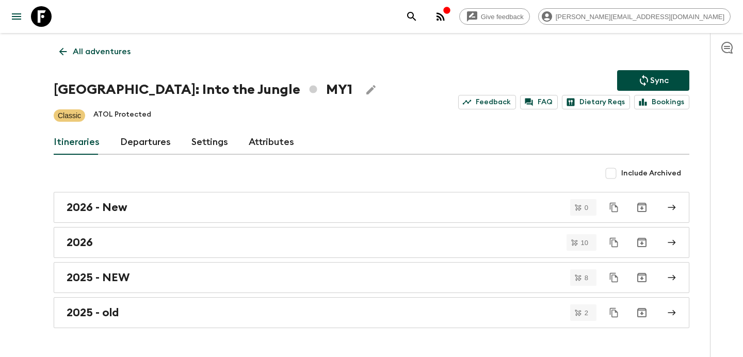
click at [107, 51] on p "All adventures" at bounding box center [102, 51] width 58 height 12
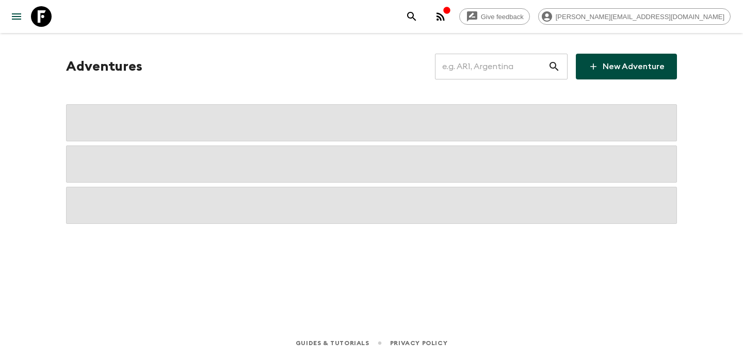
click at [496, 71] on input "text" at bounding box center [491, 66] width 113 height 29
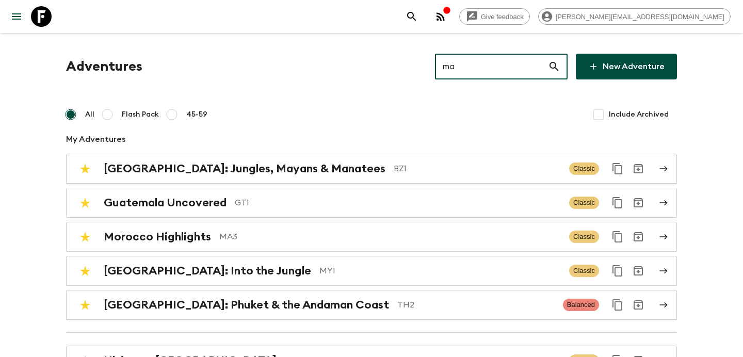
type input "ma2"
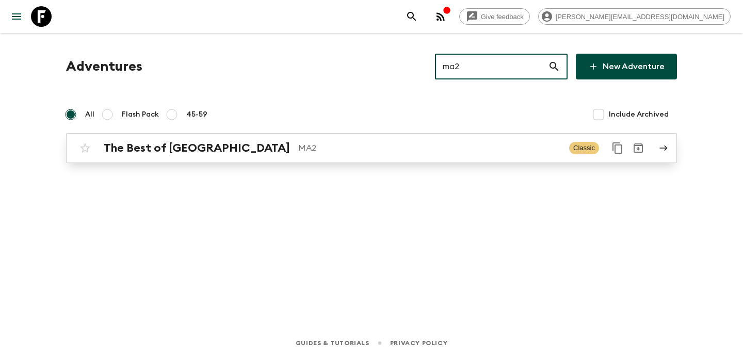
click at [376, 146] on p "MA2" at bounding box center [429, 148] width 262 height 12
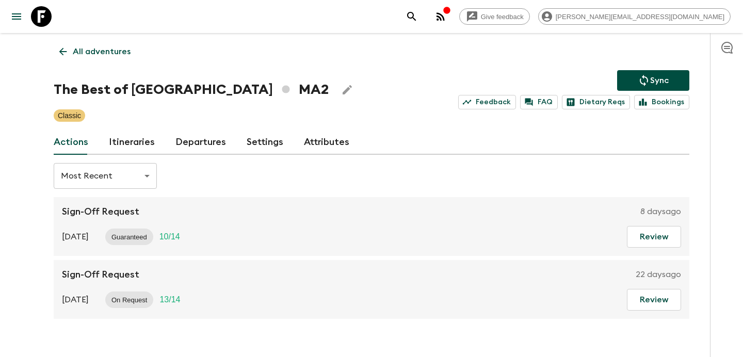
click at [152, 142] on link "Itineraries" at bounding box center [132, 142] width 46 height 25
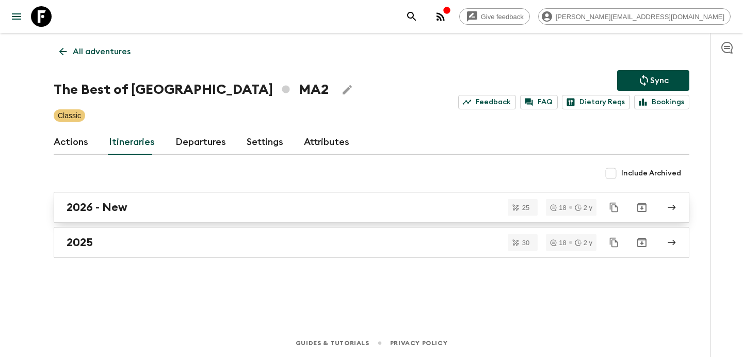
click at [185, 202] on div "2026 - New" at bounding box center [362, 207] width 590 height 13
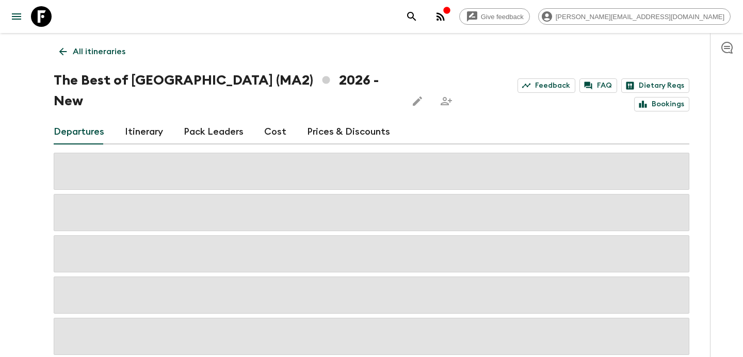
click at [156, 120] on link "Itinerary" at bounding box center [144, 132] width 38 height 25
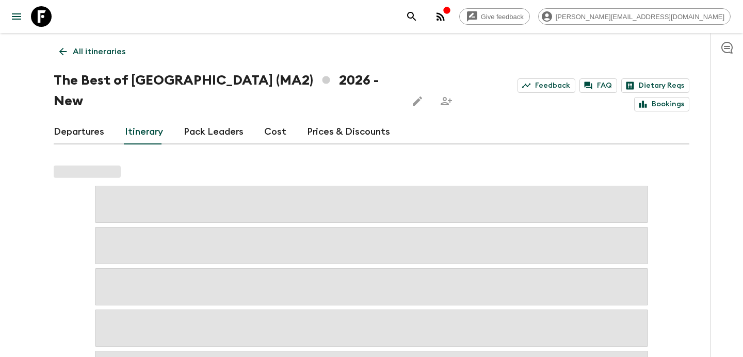
click at [447, 15] on icon "button" at bounding box center [440, 16] width 12 height 12
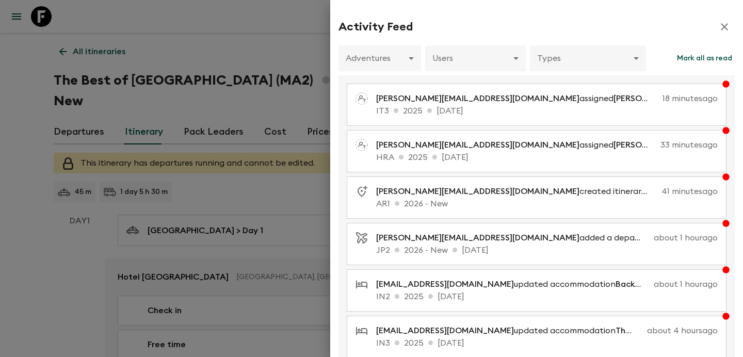
click at [253, 46] on div at bounding box center [371, 178] width 743 height 357
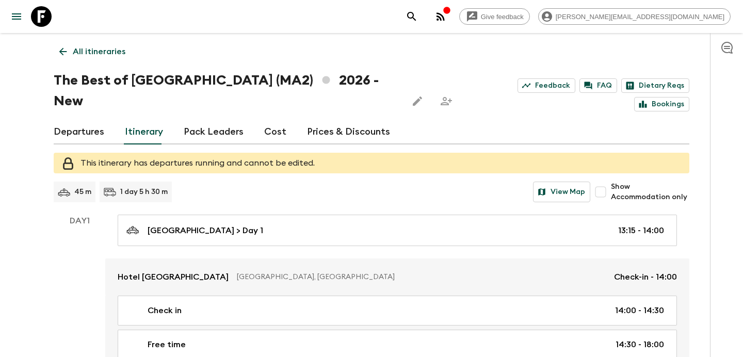
click at [103, 49] on p "All itineraries" at bounding box center [99, 51] width 53 height 12
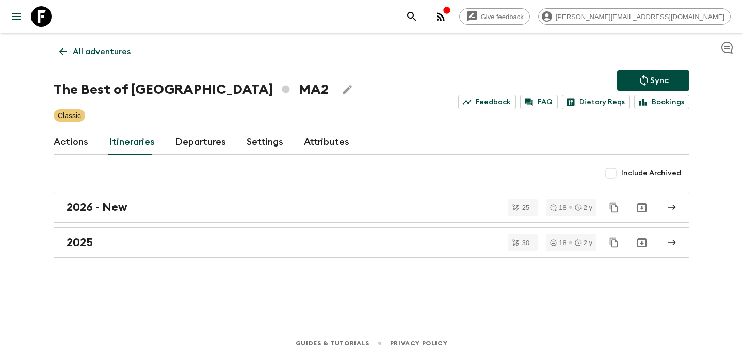
click at [103, 49] on p "All adventures" at bounding box center [102, 51] width 58 height 12
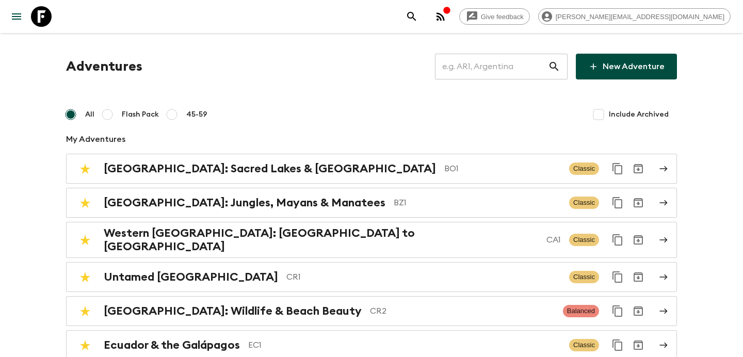
click at [502, 65] on input "text" at bounding box center [491, 66] width 113 height 29
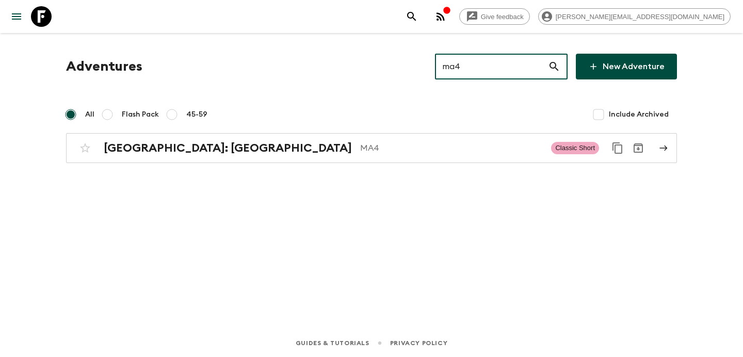
type input "ma4"
click at [332, 165] on div "Adventures ma4 ​ New Adventure All Flash Pack 45-59 Include Archived [GEOGRAPHI…" at bounding box center [371, 166] width 660 height 267
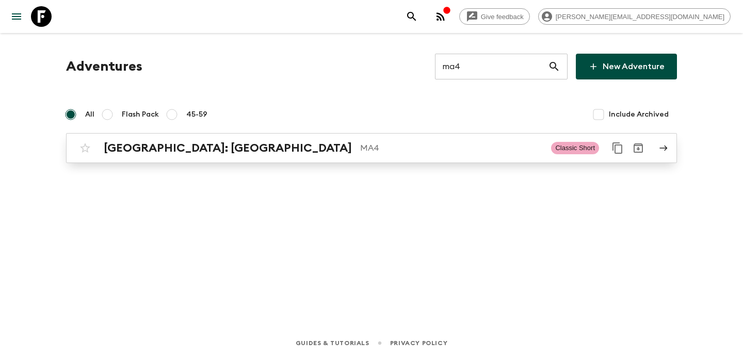
click at [338, 157] on div "[GEOGRAPHIC_DATA]: [GEOGRAPHIC_DATA] MA4 Classic Short" at bounding box center [351, 148] width 553 height 21
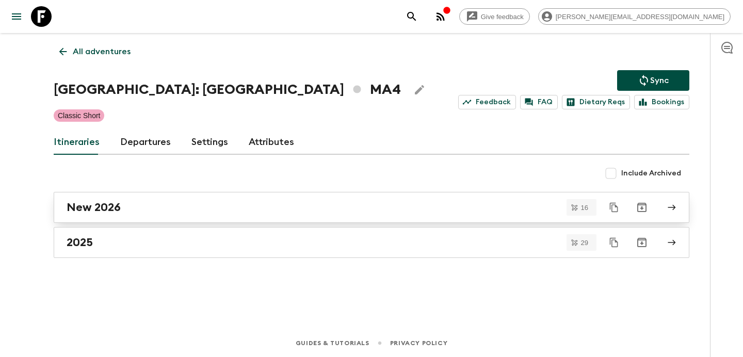
click at [264, 216] on link "New 2026" at bounding box center [371, 207] width 635 height 31
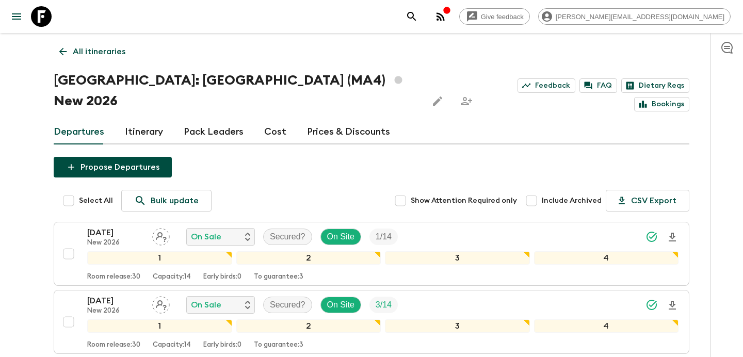
click at [149, 120] on link "Itinerary" at bounding box center [144, 132] width 38 height 25
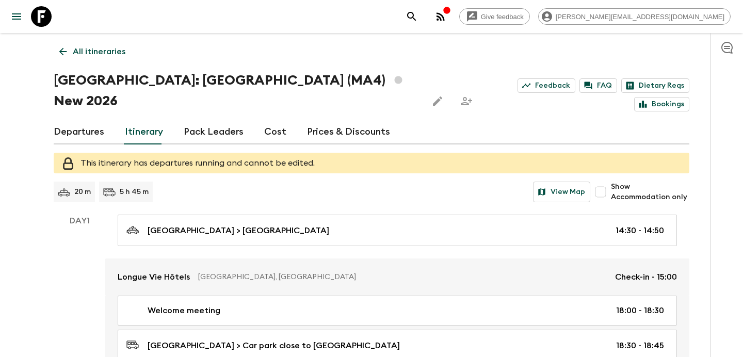
click at [93, 120] on link "Departures" at bounding box center [79, 132] width 51 height 25
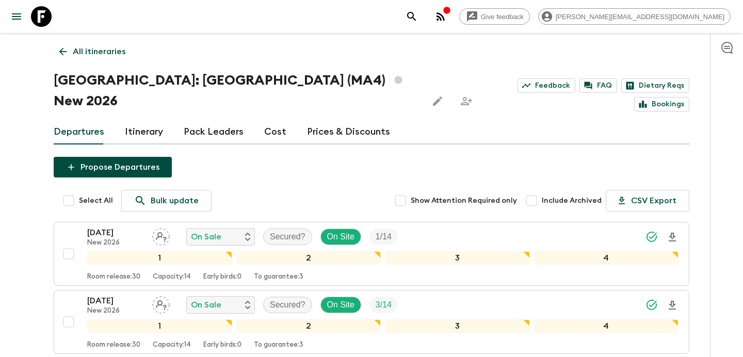
click at [97, 54] on p "All itineraries" at bounding box center [99, 51] width 53 height 12
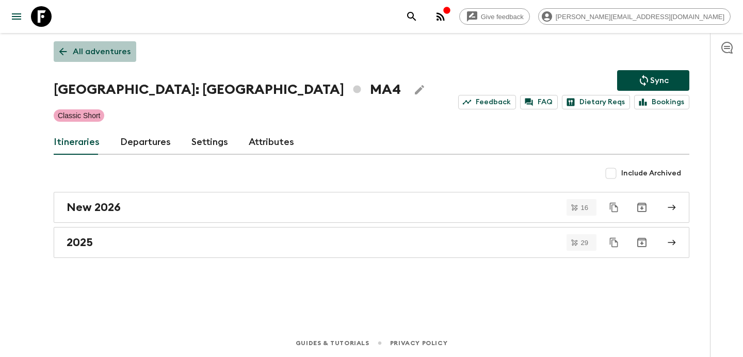
click at [97, 54] on p "All adventures" at bounding box center [102, 51] width 58 height 12
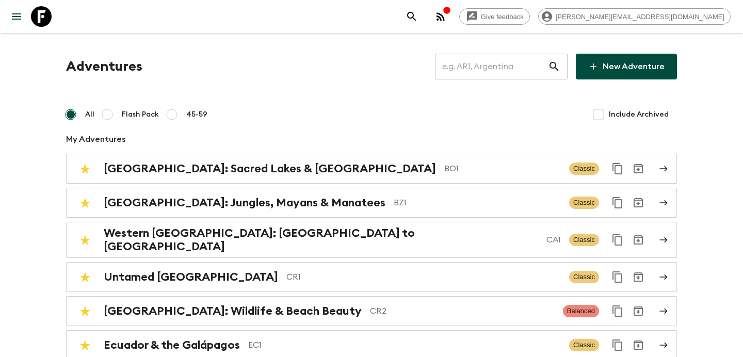
click at [500, 62] on input "text" at bounding box center [491, 66] width 113 height 29
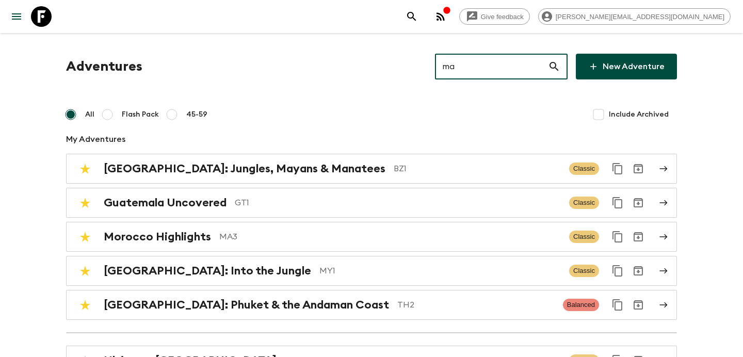
type input "ma2"
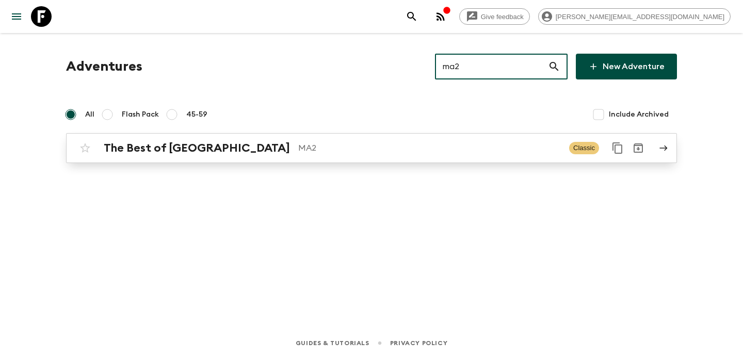
click at [354, 153] on p "MA2" at bounding box center [429, 148] width 262 height 12
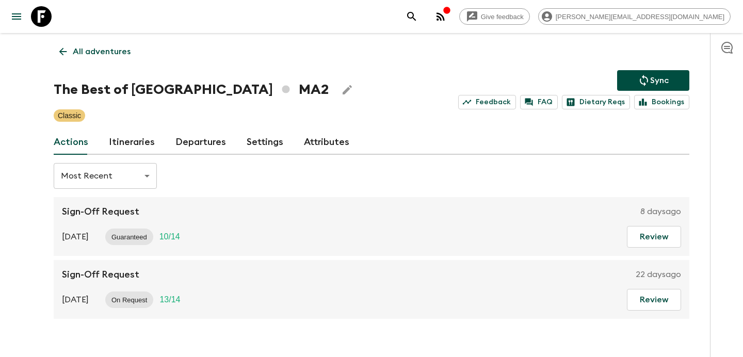
click at [133, 139] on link "Itineraries" at bounding box center [132, 142] width 46 height 25
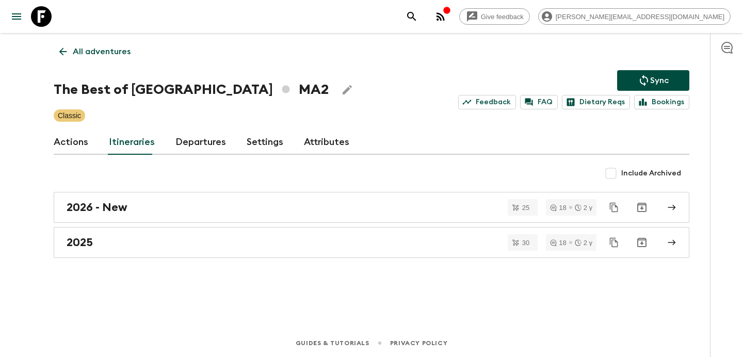
click at [191, 220] on link "2026 - New" at bounding box center [371, 207] width 635 height 31
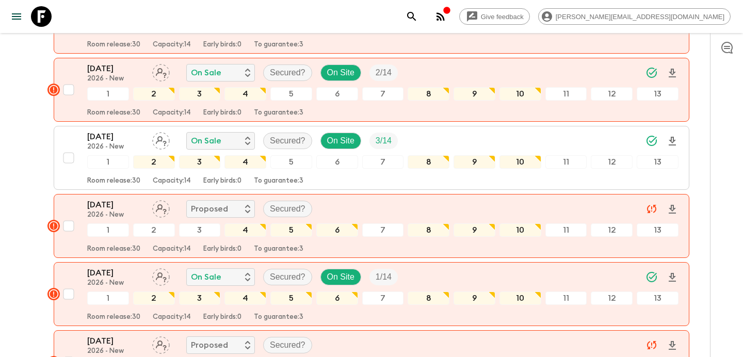
scroll to position [513, 0]
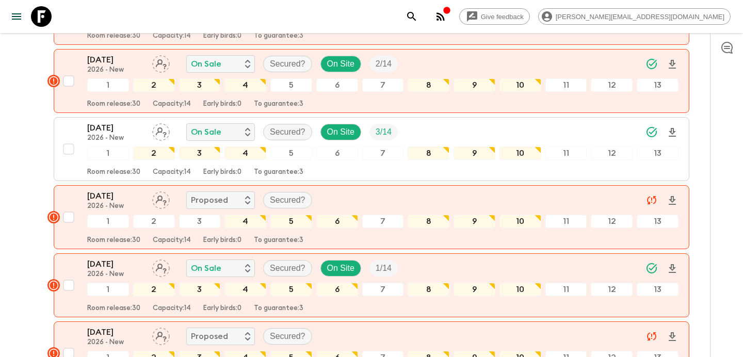
click at [451, 16] on div "button" at bounding box center [446, 11] width 8 height 10
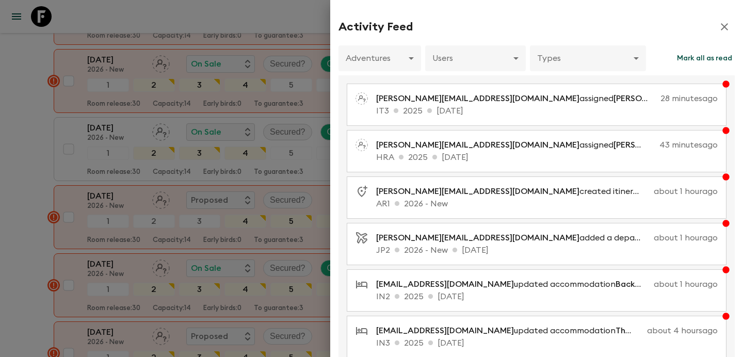
click at [204, 109] on div at bounding box center [371, 178] width 743 height 357
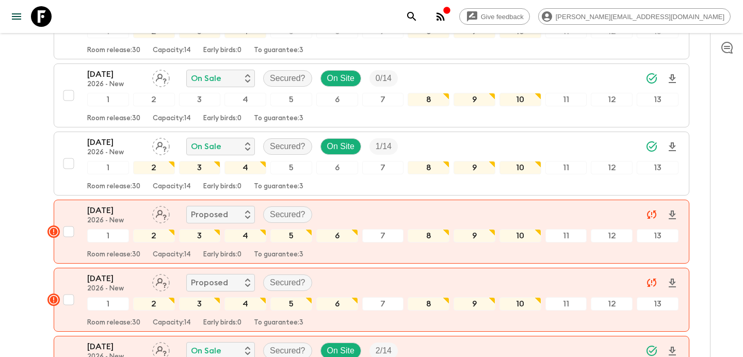
scroll to position [0, 0]
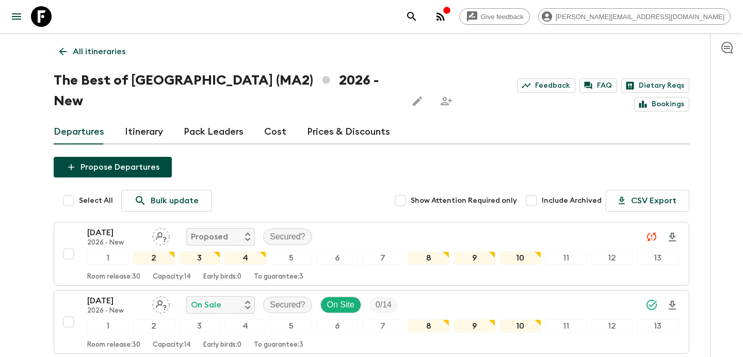
click at [107, 46] on p "All itineraries" at bounding box center [99, 51] width 53 height 12
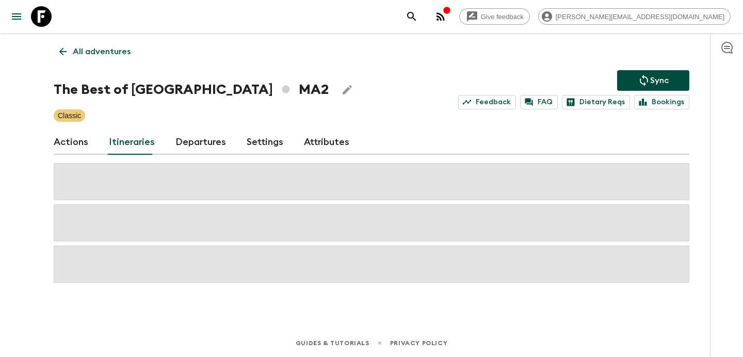
click at [107, 46] on p "All adventures" at bounding box center [102, 51] width 58 height 12
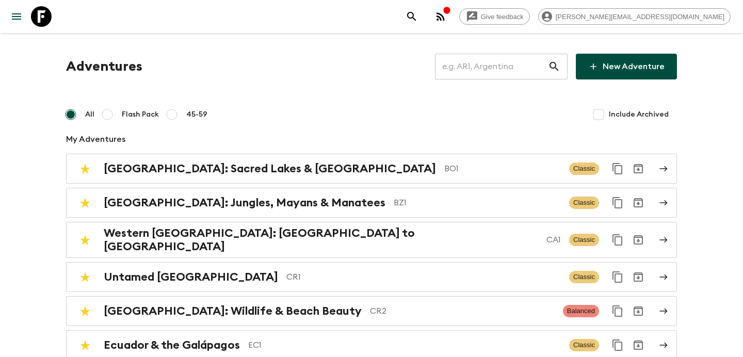
click at [519, 71] on input "text" at bounding box center [491, 66] width 113 height 29
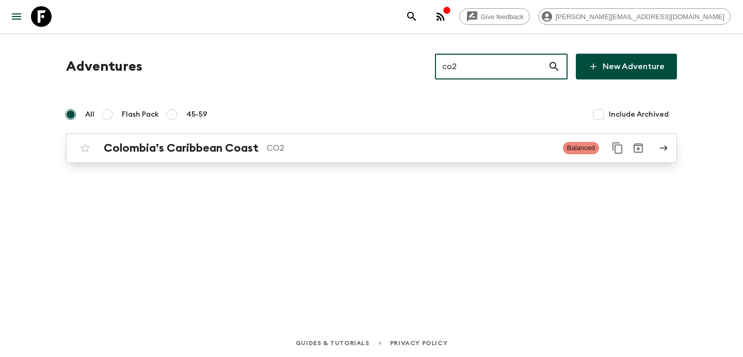
type input "co2"
click at [336, 140] on div "Colombia’s Caribbean Coast CO2 Balanced" at bounding box center [351, 148] width 553 height 21
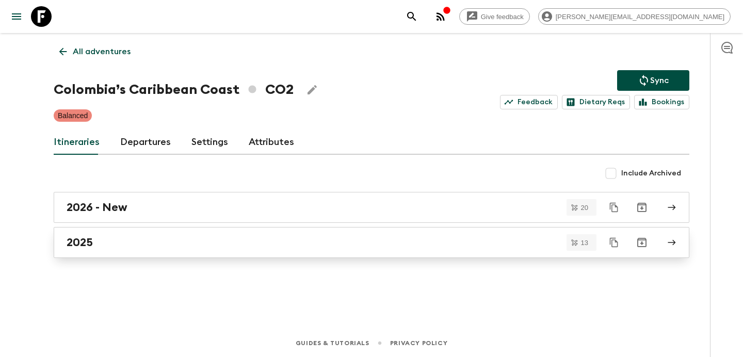
click at [186, 231] on link "2025" at bounding box center [371, 242] width 635 height 31
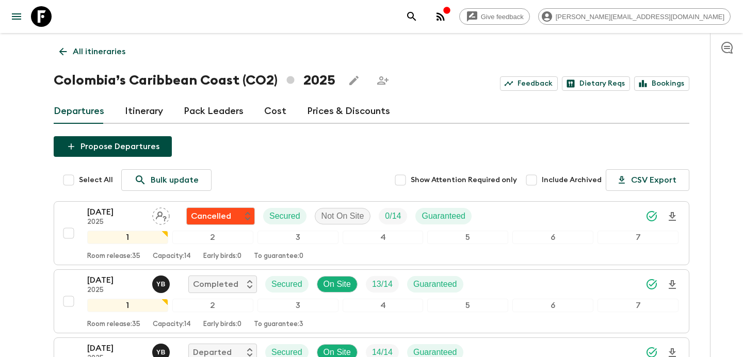
click at [148, 109] on link "Itinerary" at bounding box center [144, 111] width 38 height 25
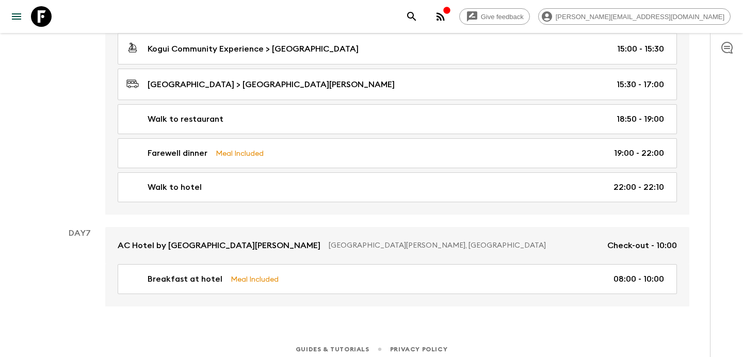
scroll to position [1447, 0]
